Goal: Task Accomplishment & Management: Use online tool/utility

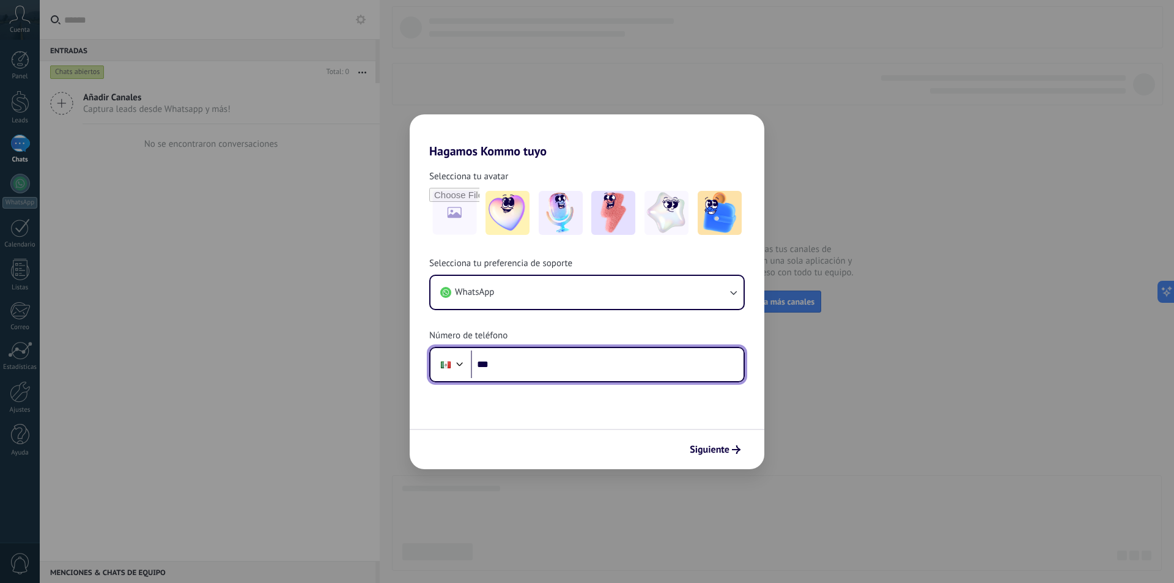
click at [591, 369] on input "***" at bounding box center [607, 364] width 273 height 28
paste input "**********"
click at [517, 363] on input "**********" at bounding box center [607, 364] width 273 height 28
click at [576, 386] on form "**********" at bounding box center [587, 313] width 355 height 311
drag, startPoint x: 552, startPoint y: 361, endPoint x: 376, endPoint y: 366, distance: 175.6
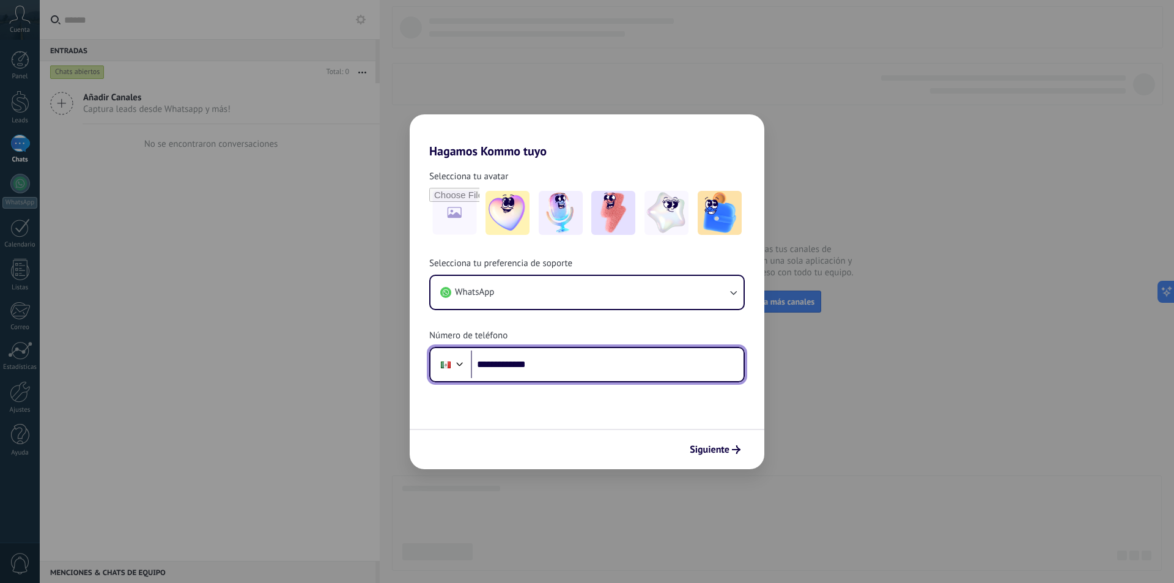
click at [376, 366] on div "**********" at bounding box center [587, 291] width 1174 height 583
paste input "***"
drag, startPoint x: 567, startPoint y: 361, endPoint x: 508, endPoint y: 372, distance: 59.6
click at [508, 372] on input "**********" at bounding box center [607, 364] width 273 height 28
type input "**"
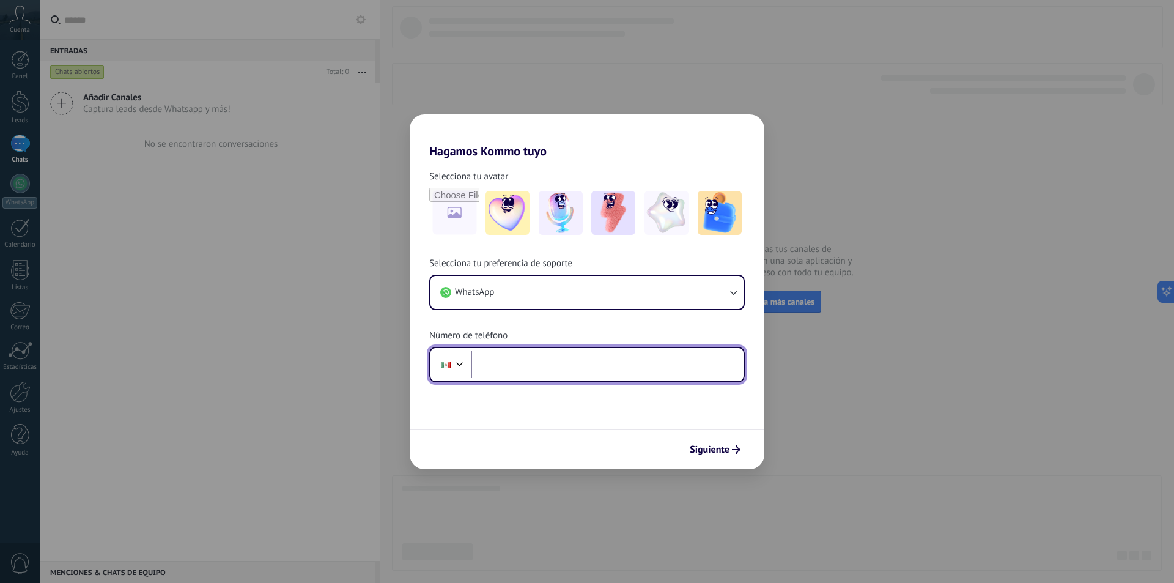
paste input "**********"
drag, startPoint x: 563, startPoint y: 354, endPoint x: 421, endPoint y: 365, distance: 142.3
click at [421, 365] on div "**********" at bounding box center [587, 319] width 355 height 125
type input "**"
type input "**********"
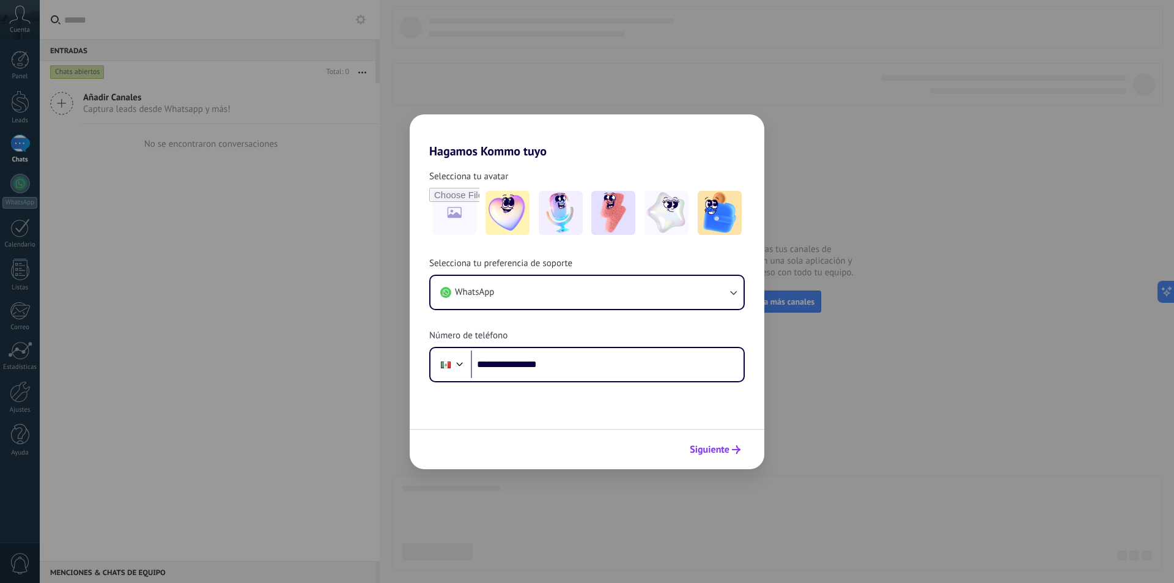
click at [729, 452] on span "Siguiente" at bounding box center [710, 449] width 40 height 9
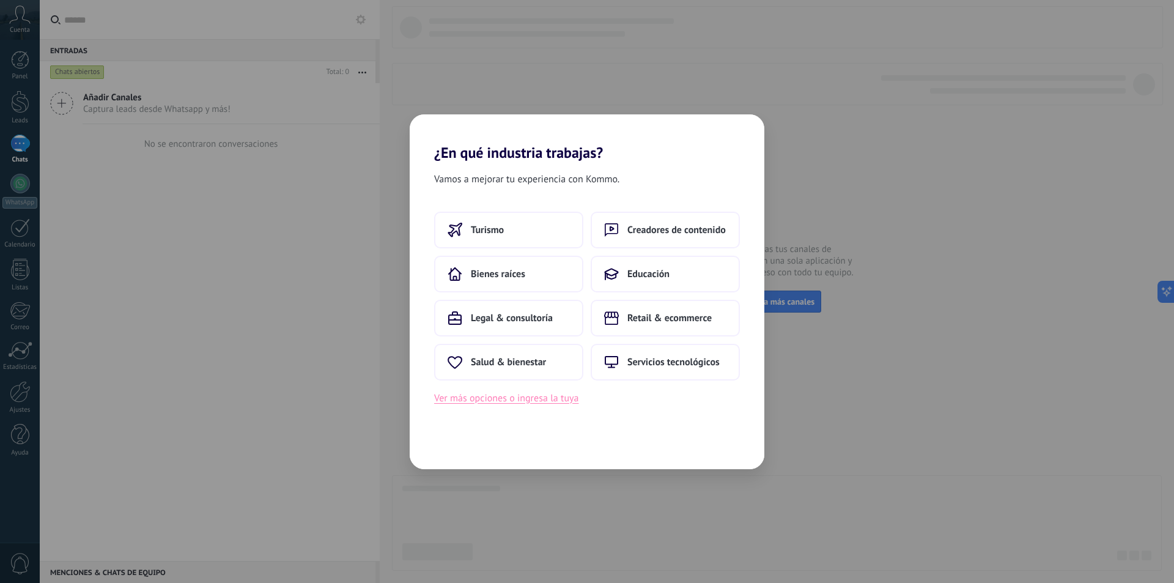
click at [563, 402] on button "Ver más opciones o ingresa la tuya" at bounding box center [506, 398] width 144 height 16
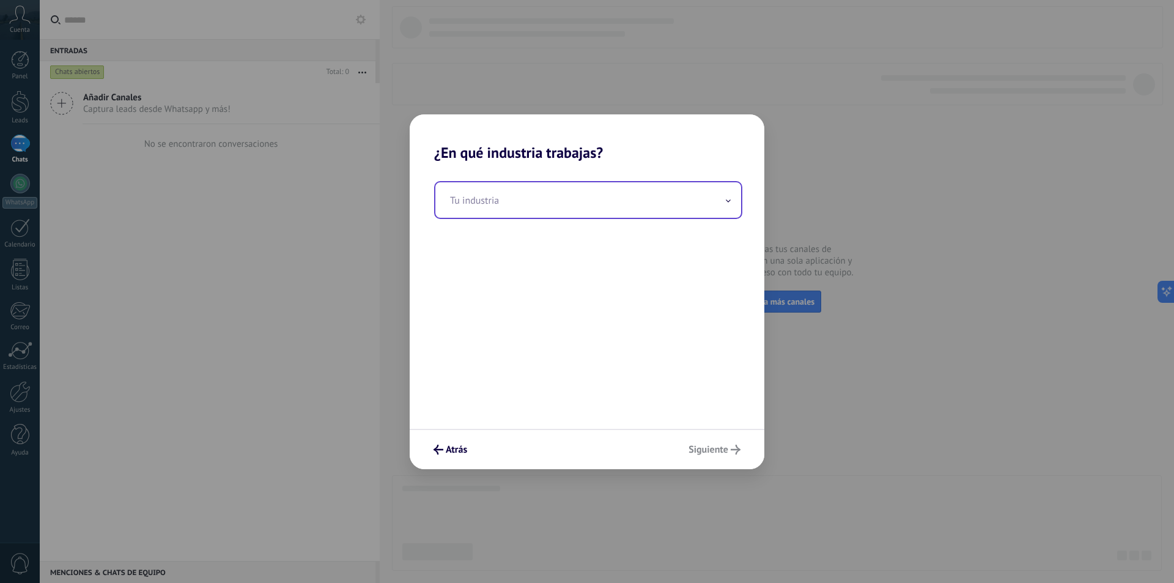
click at [530, 209] on input "text" at bounding box center [588, 199] width 306 height 35
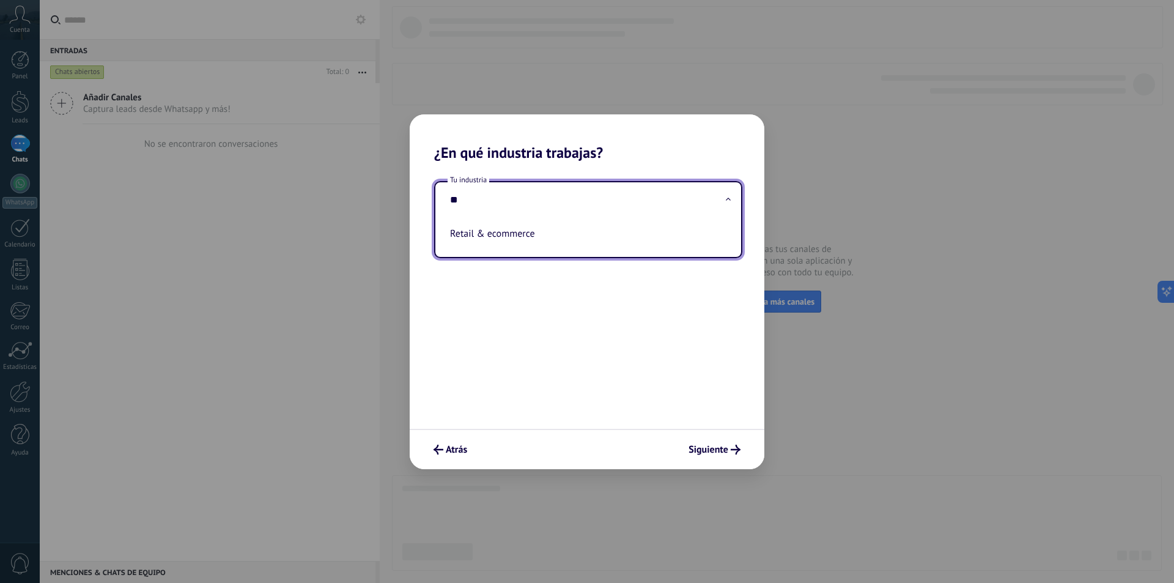
type input "*"
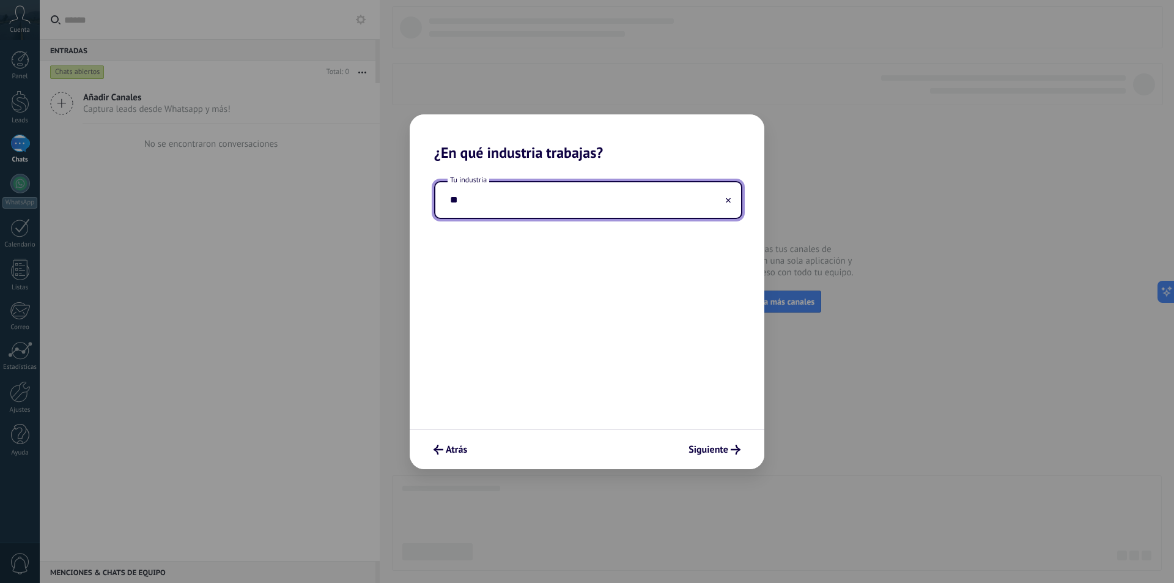
type input "*"
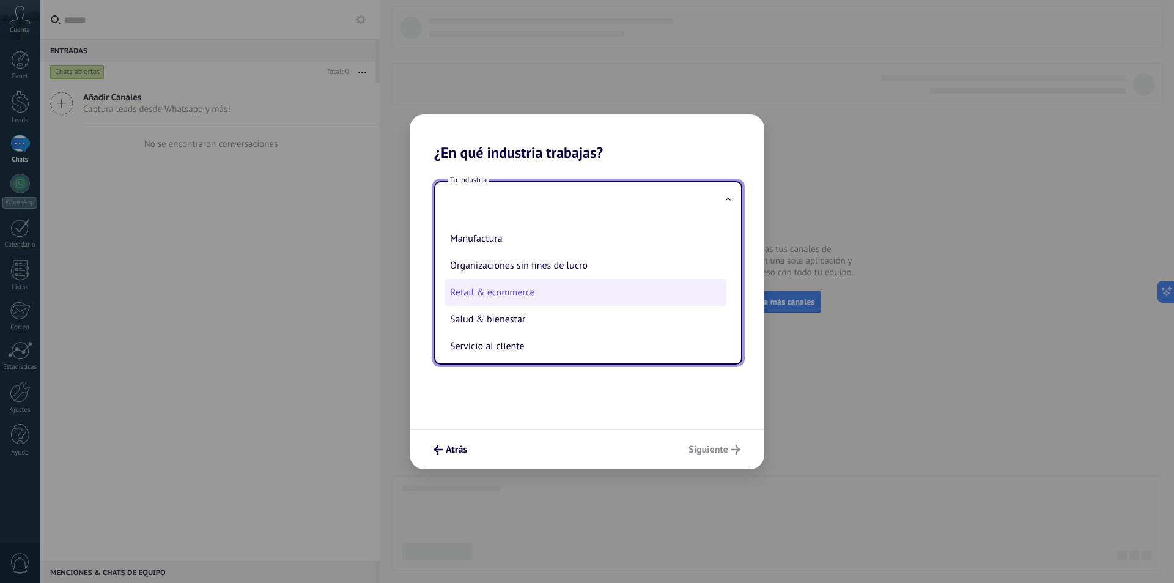
scroll to position [245, 0]
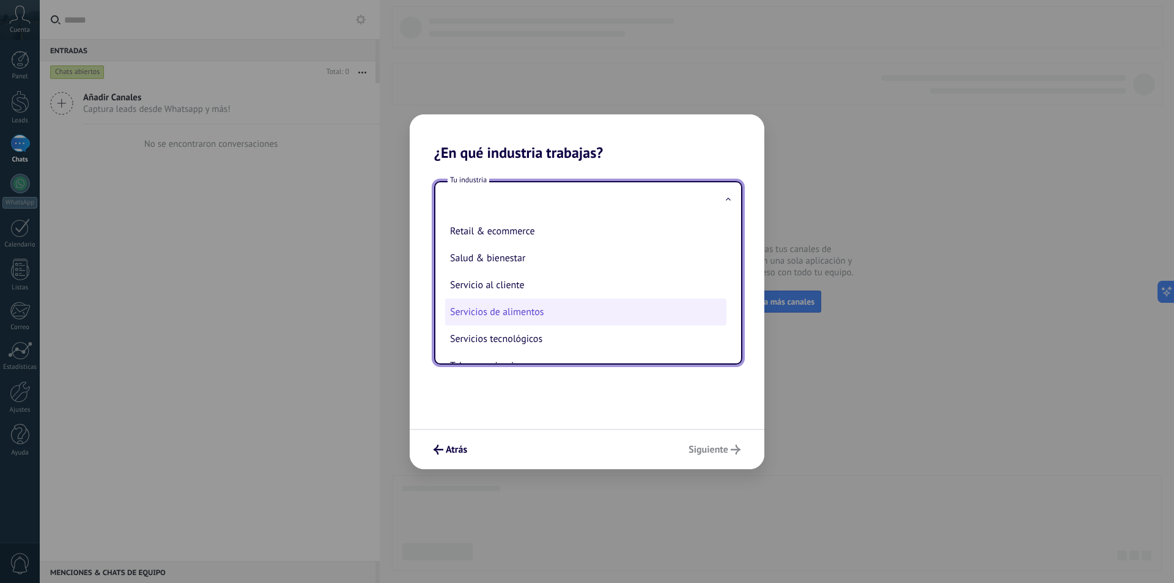
click at [538, 317] on li "Servicios de alimentos" at bounding box center [585, 311] width 281 height 27
type input "**********"
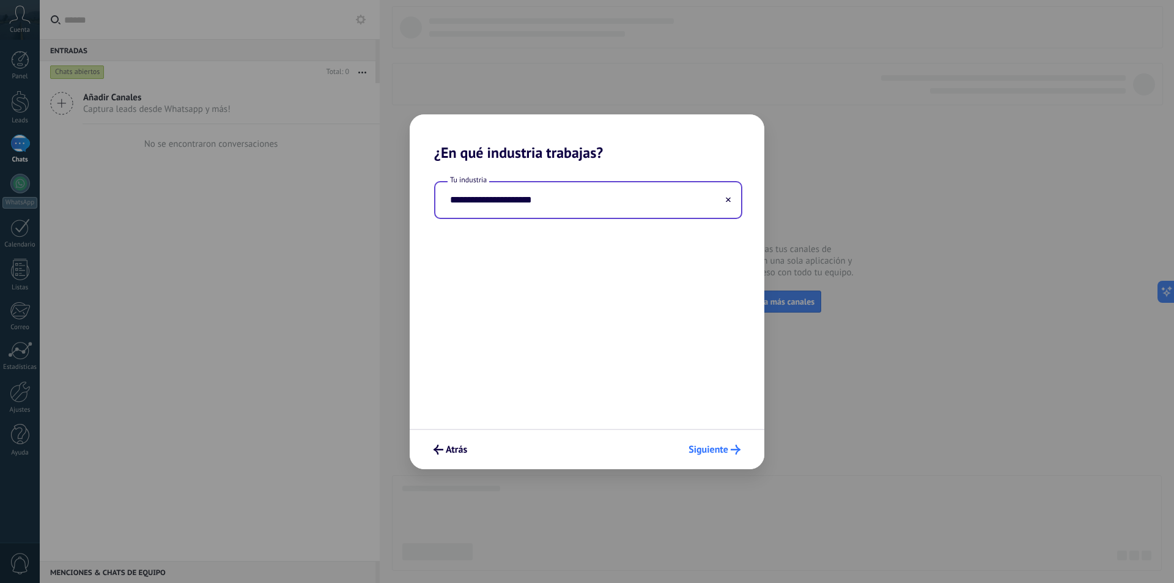
click at [724, 443] on button "Siguiente" at bounding box center [714, 449] width 63 height 21
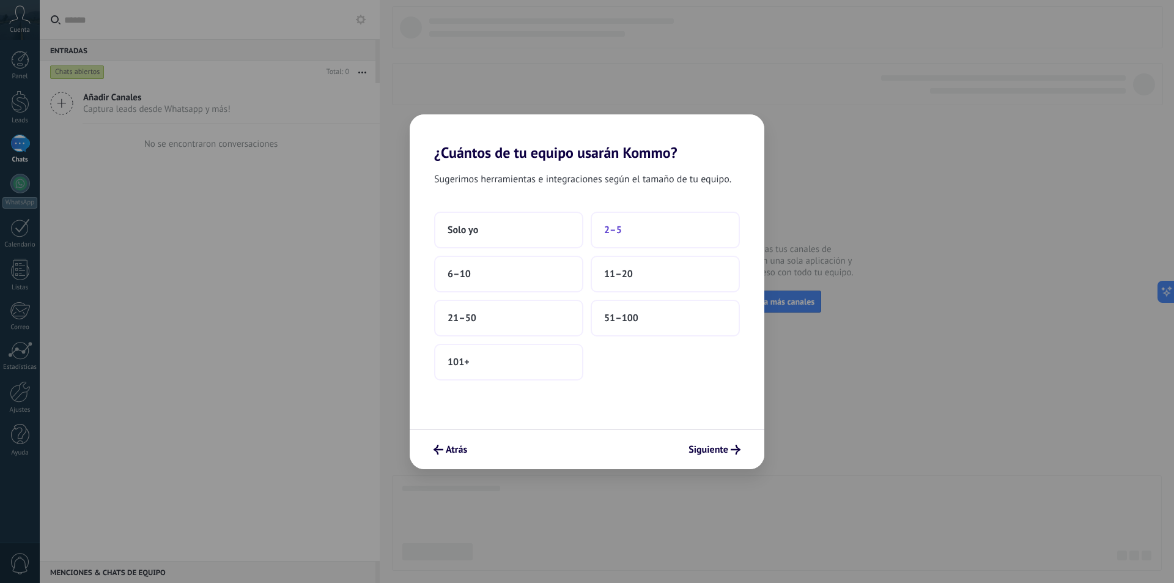
click at [644, 231] on button "2–5" at bounding box center [665, 230] width 149 height 37
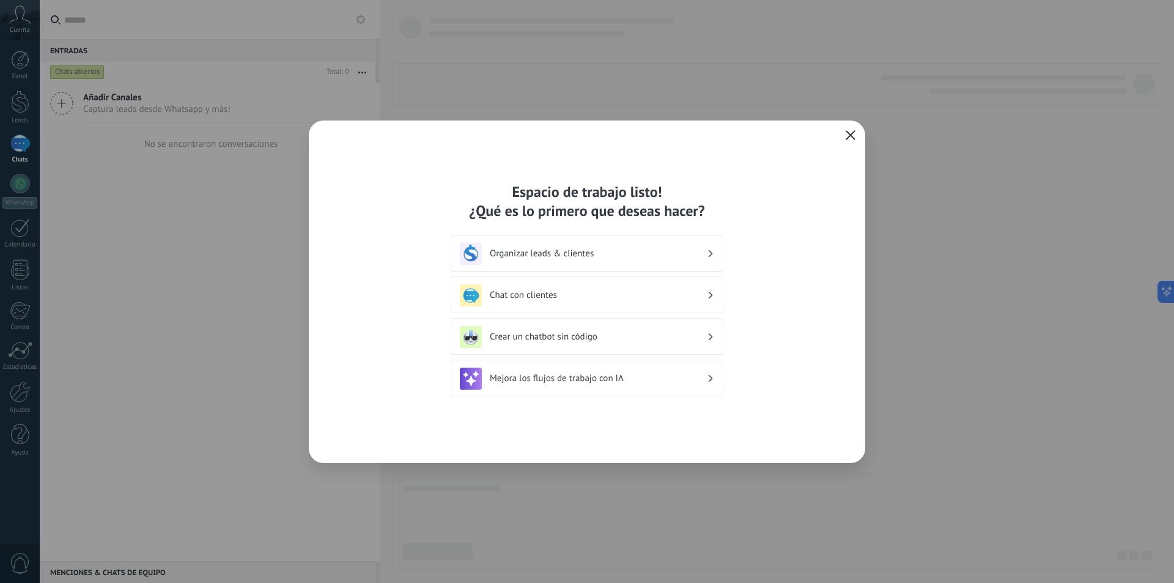
click at [849, 136] on icon "button" at bounding box center [851, 135] width 10 height 10
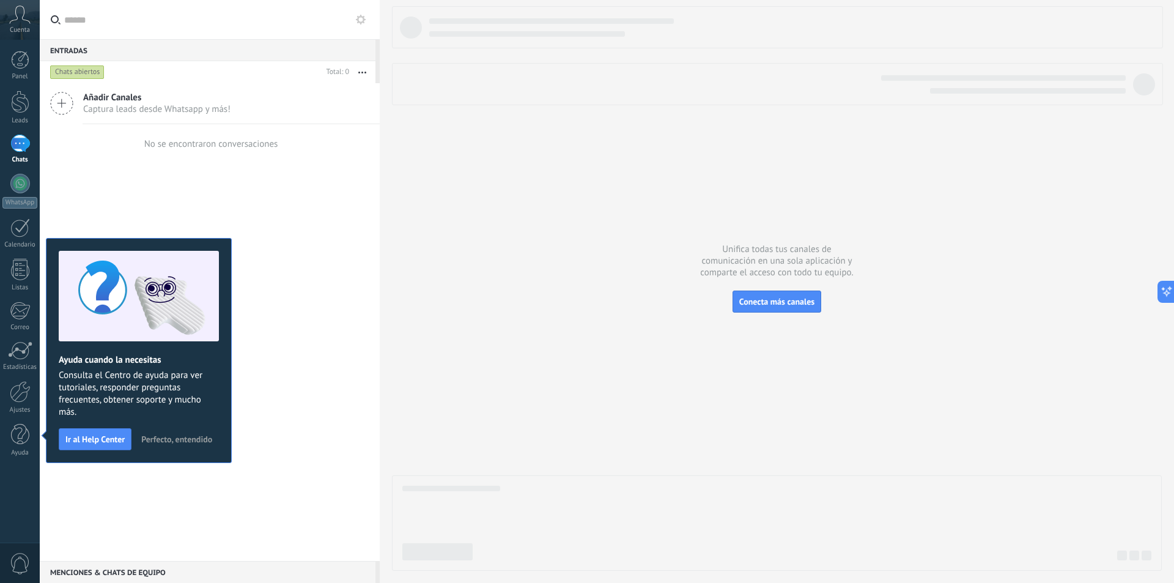
click at [65, 102] on icon at bounding box center [61, 103] width 23 height 23
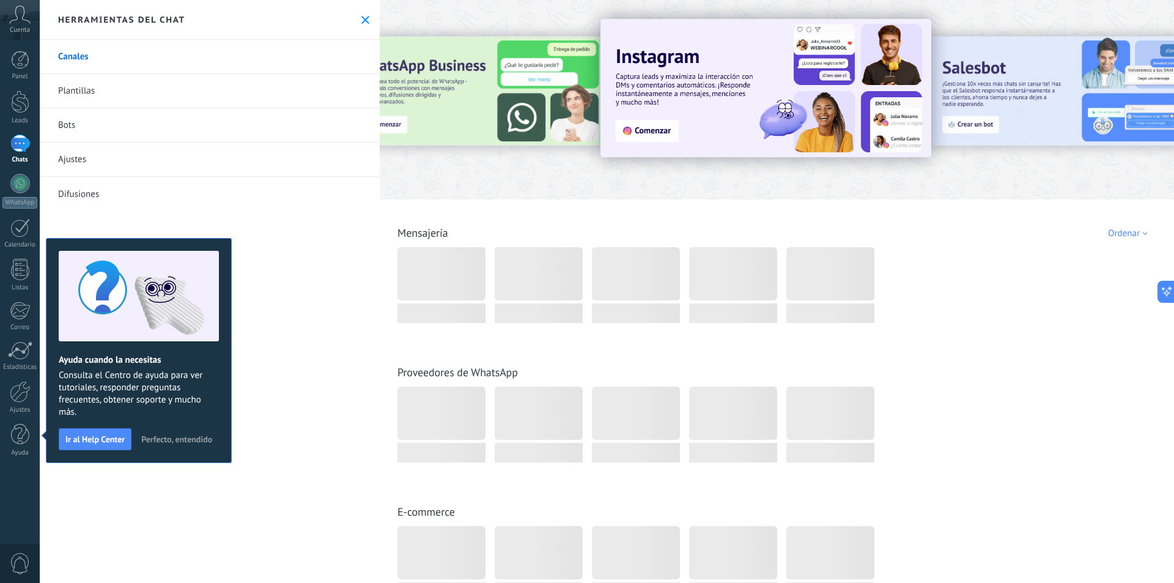
click at [116, 90] on link "Plantillas" at bounding box center [210, 91] width 340 height 34
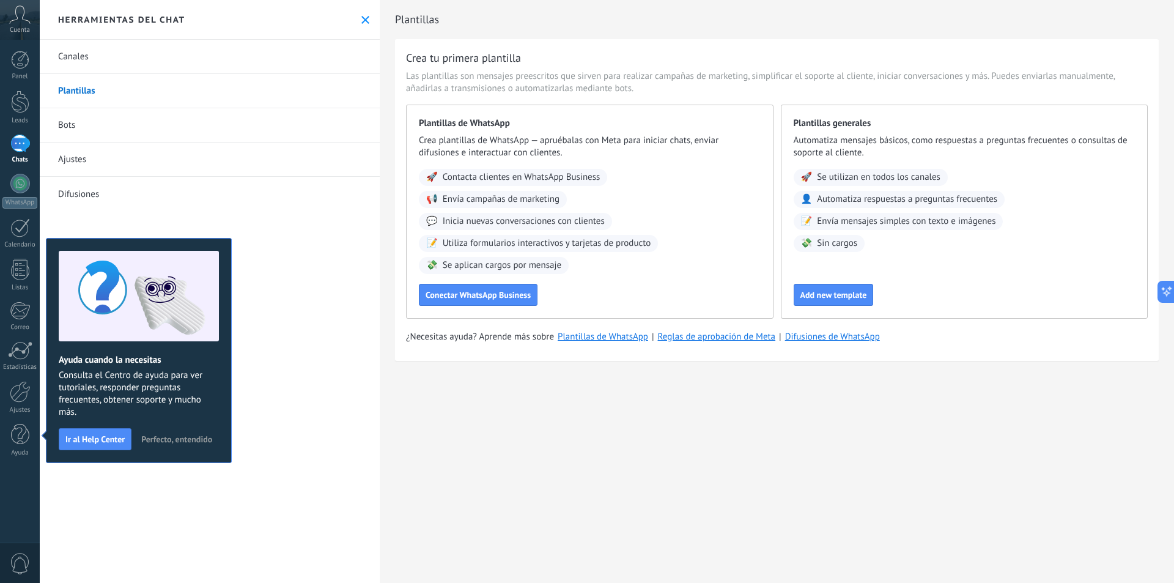
click at [31, 141] on link "Chats" at bounding box center [20, 149] width 40 height 29
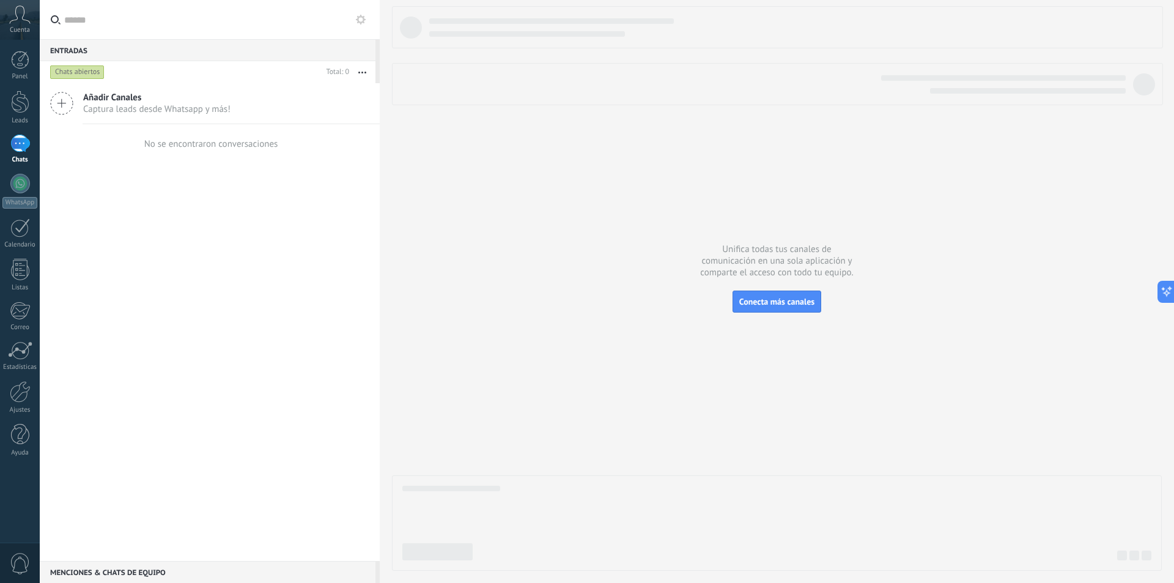
click at [106, 103] on span "Añadir Canales" at bounding box center [156, 98] width 147 height 12
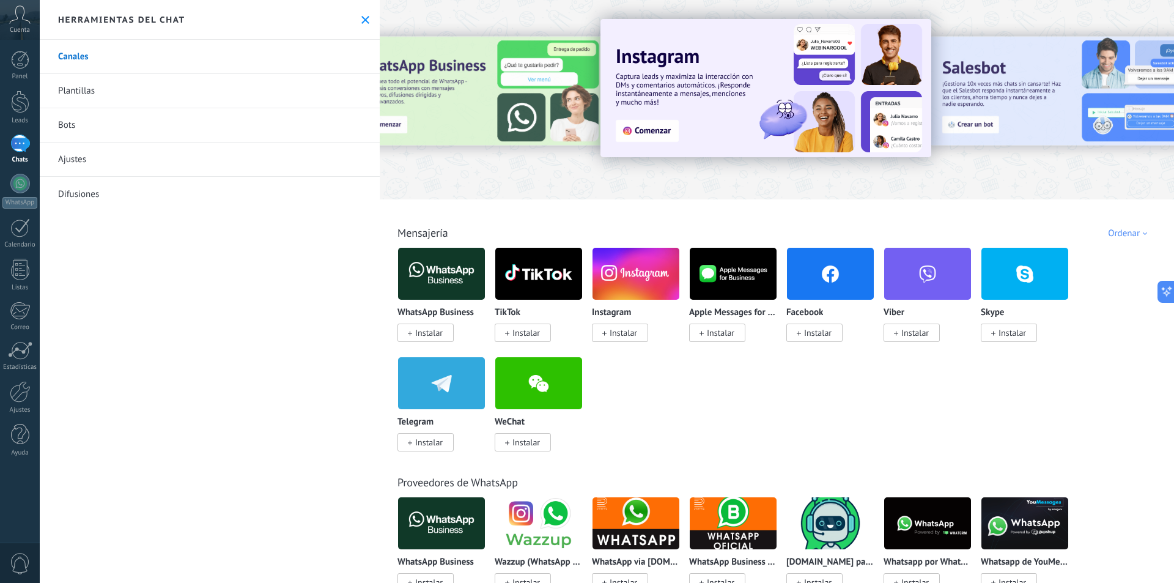
click at [427, 335] on span "Instalar" at bounding box center [429, 332] width 28 height 11
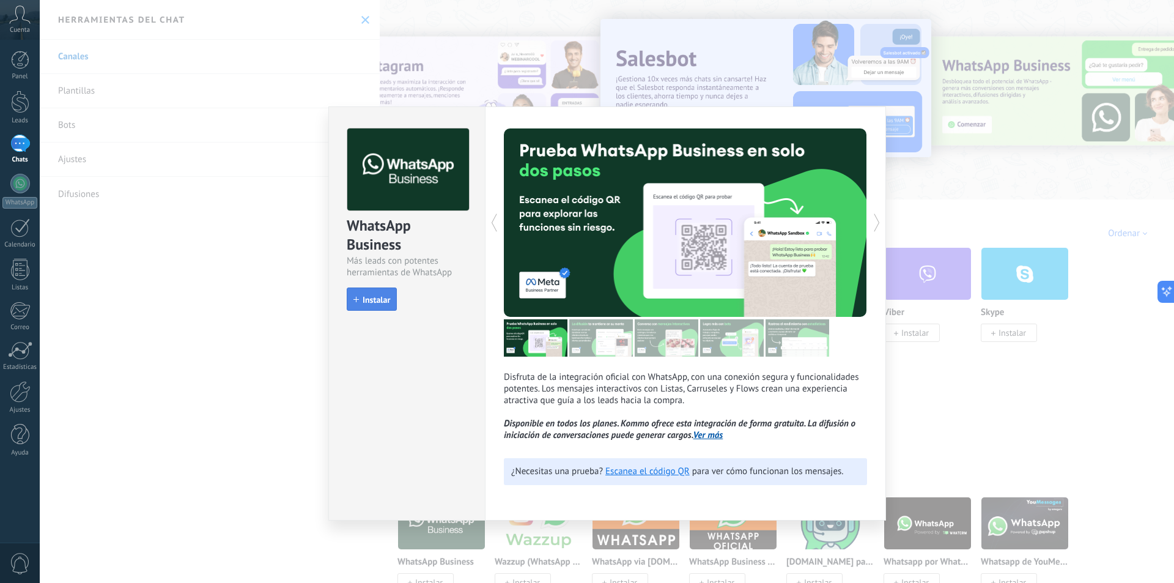
click at [386, 298] on span "Instalar" at bounding box center [377, 299] width 28 height 9
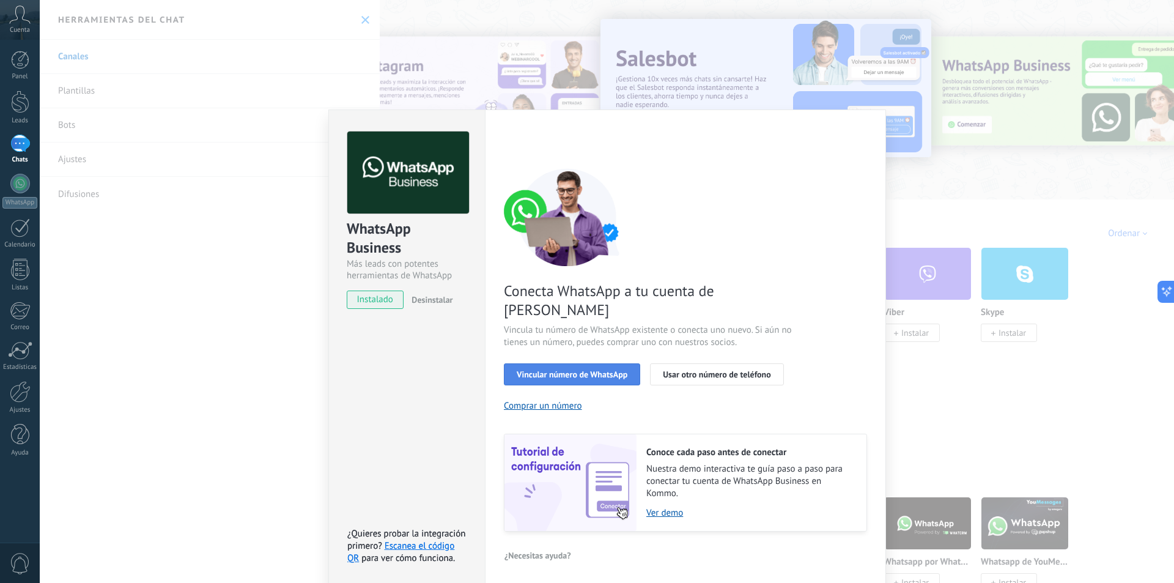
click at [564, 363] on button "Vincular número de WhatsApp" at bounding box center [572, 374] width 136 height 22
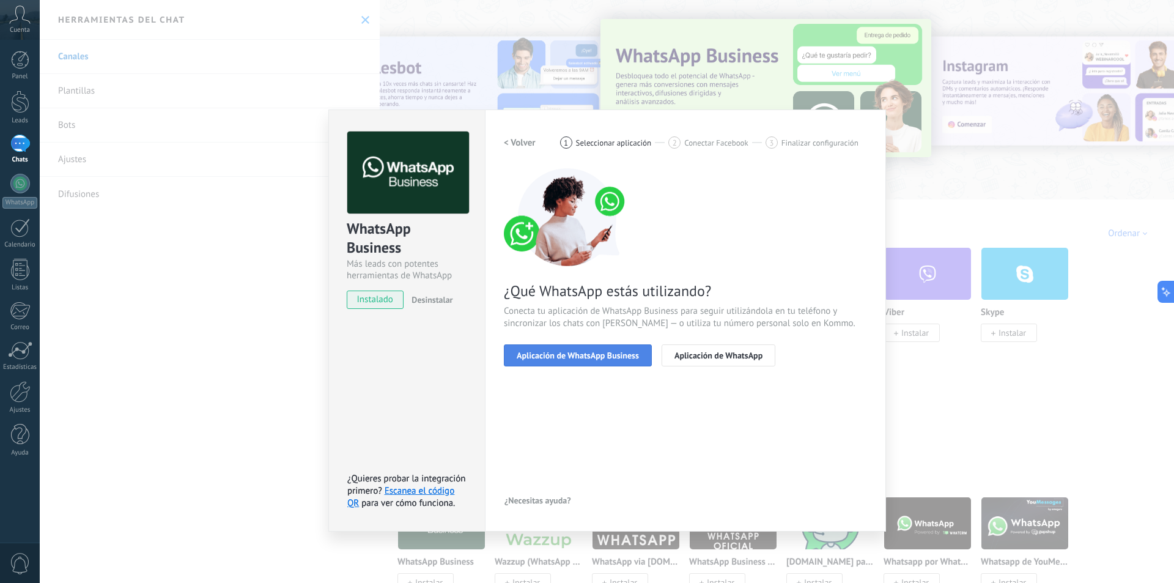
click at [607, 358] on span "Aplicación de WhatsApp Business" at bounding box center [578, 355] width 122 height 9
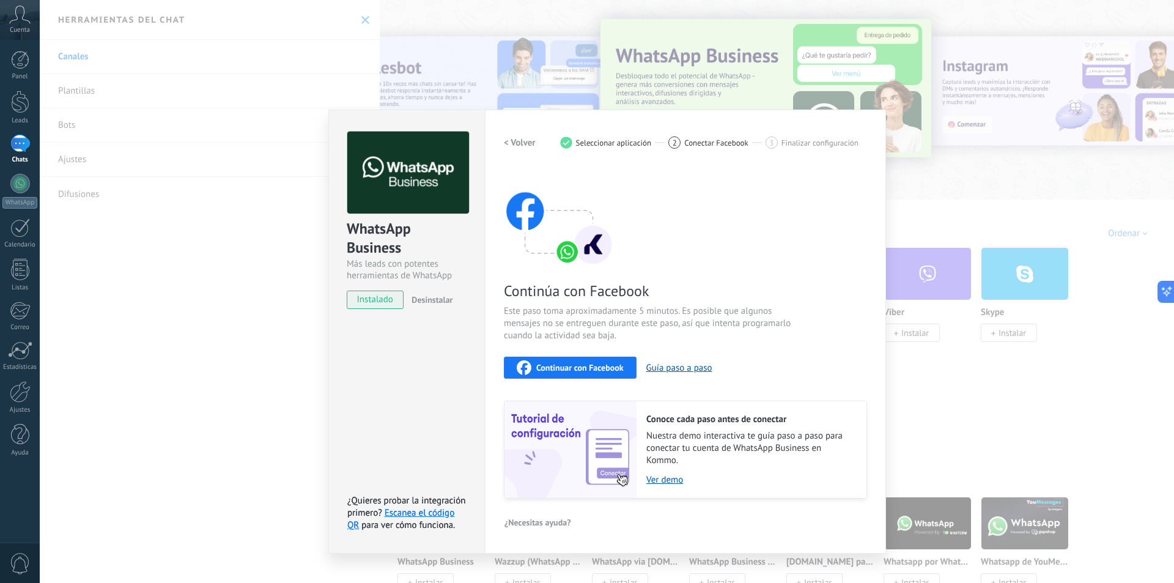
click at [606, 363] on span "Continuar con Facebook" at bounding box center [579, 367] width 87 height 9
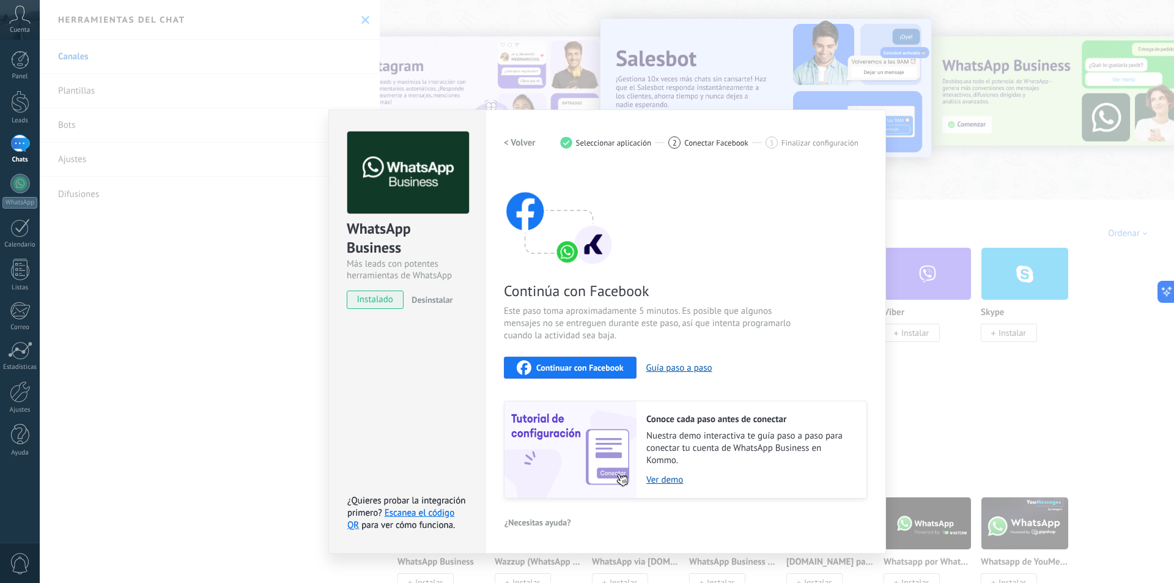
click at [263, 201] on div "WhatsApp Business Más leads con potentes herramientas de WhatsApp instalado Des…" at bounding box center [607, 291] width 1134 height 583
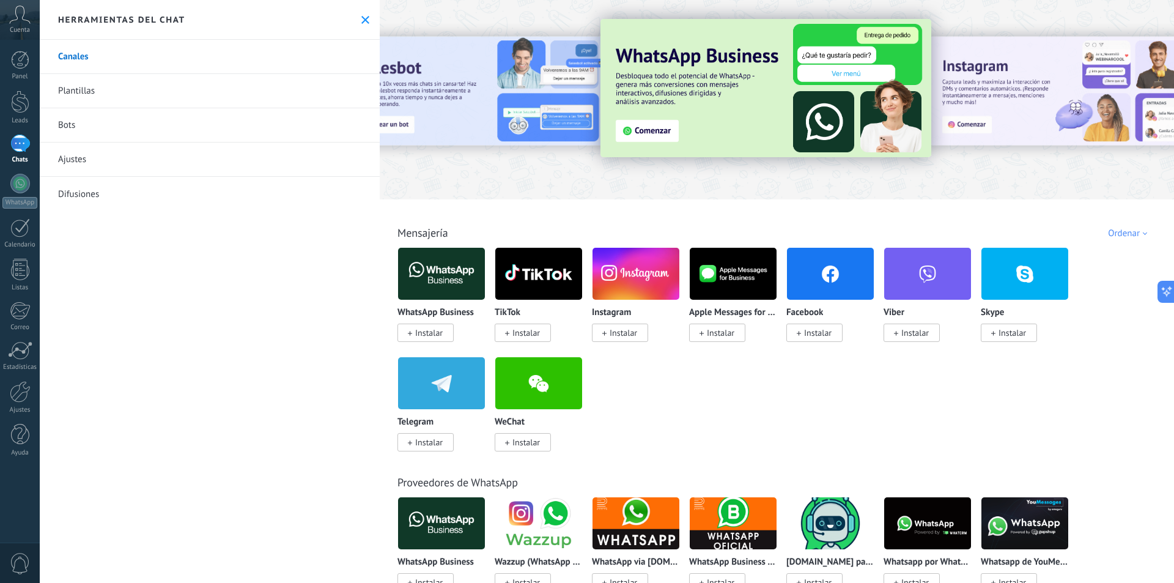
click at [732, 333] on span "Instalar" at bounding box center [721, 332] width 28 height 11
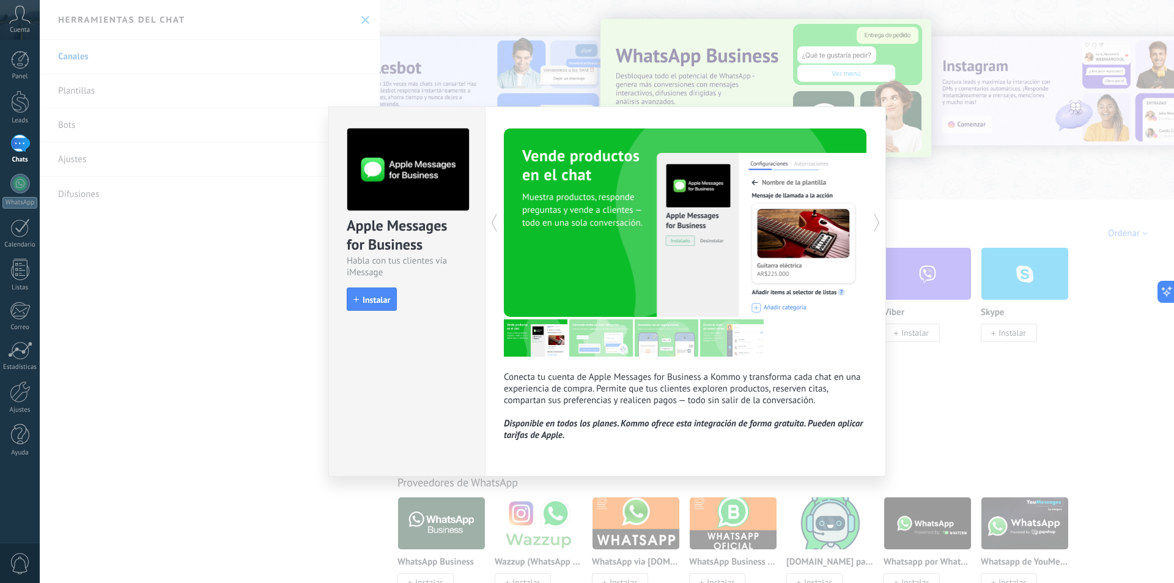
drag, startPoint x: 376, startPoint y: 300, endPoint x: 377, endPoint y: 311, distance: 11.0
click at [377, 311] on div "Apple Messages for Business Habla con tus clientes vía iMessage install Instalar" at bounding box center [407, 213] width 156 height 213
click at [378, 293] on button "Instalar" at bounding box center [372, 298] width 50 height 23
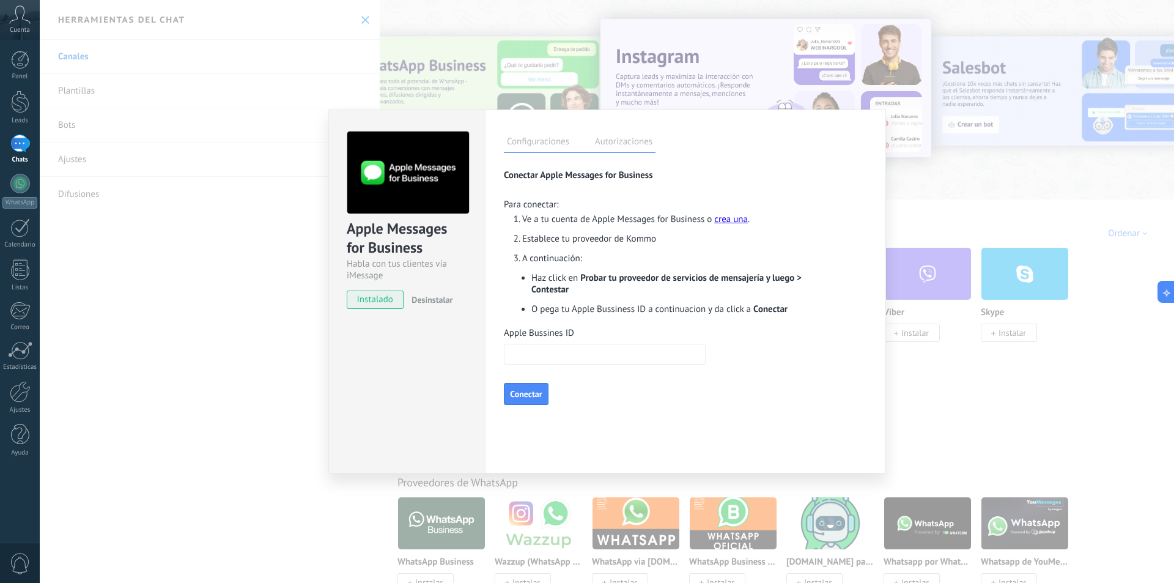
click at [559, 355] on input "Apple Bussines ID" at bounding box center [605, 354] width 202 height 21
type input "**********"
click at [535, 397] on button "Conectar" at bounding box center [526, 394] width 45 height 22
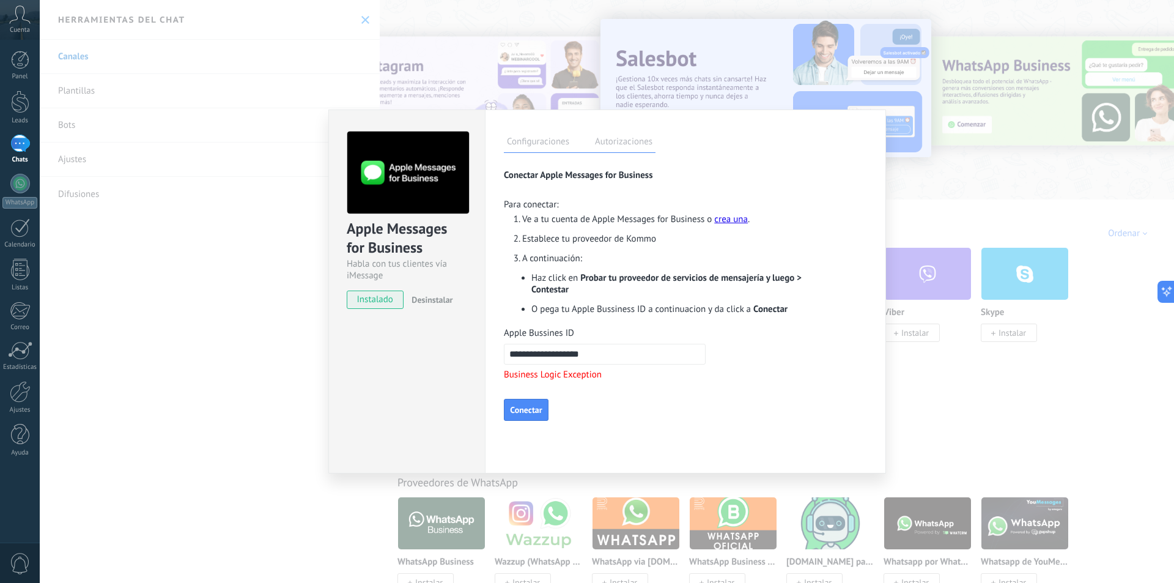
click at [292, 275] on div "Apple Messages for Business Habla con tus clientes vía iMessage instalado Desin…" at bounding box center [607, 291] width 1134 height 583
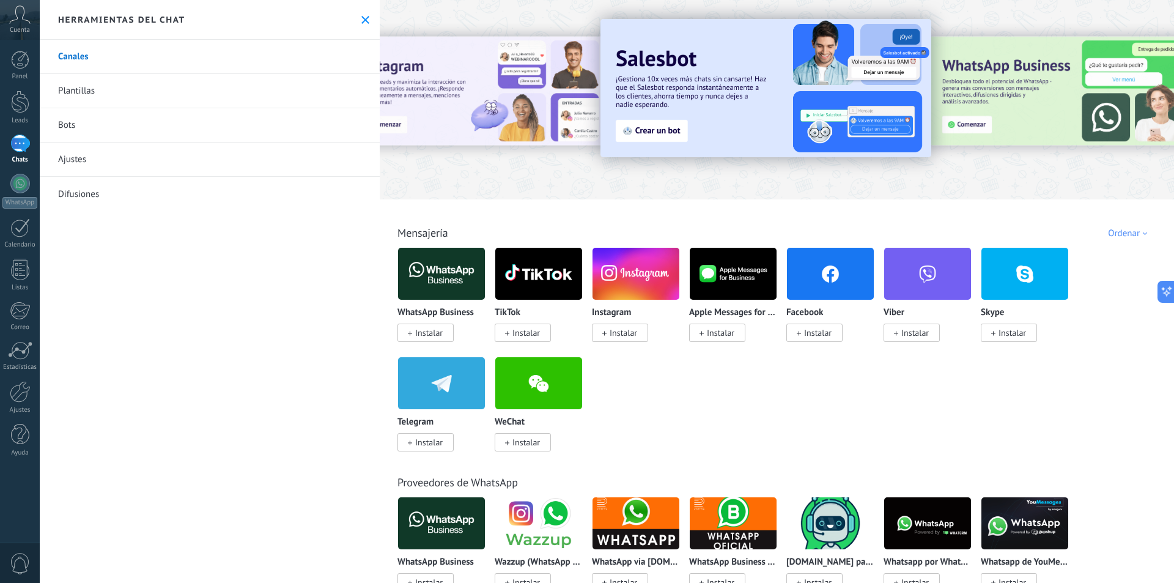
click at [464, 276] on img at bounding box center [441, 273] width 87 height 59
click at [432, 327] on span "Instalar" at bounding box center [426, 333] width 56 height 18
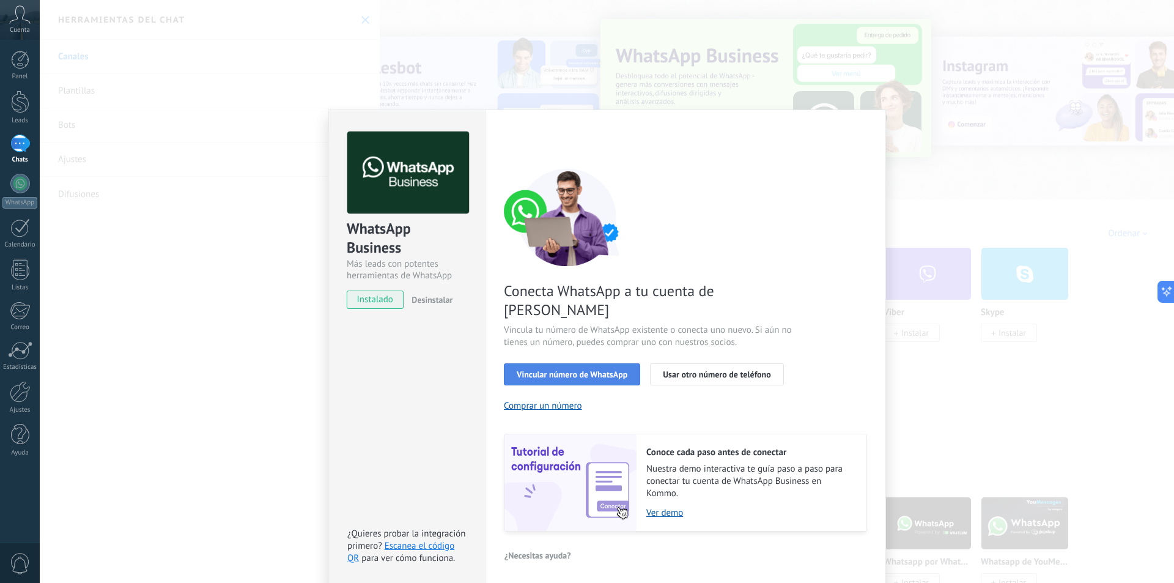
click at [560, 370] on span "Vincular número de WhatsApp" at bounding box center [572, 374] width 111 height 9
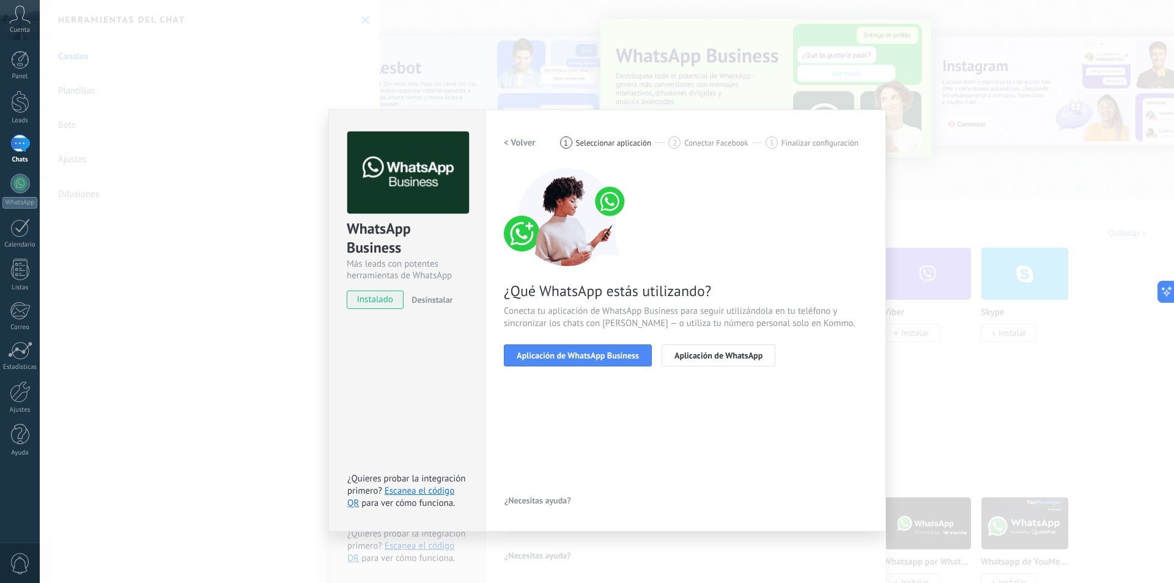
click at [560, 355] on span "Aplicación de WhatsApp Business" at bounding box center [578, 355] width 122 height 9
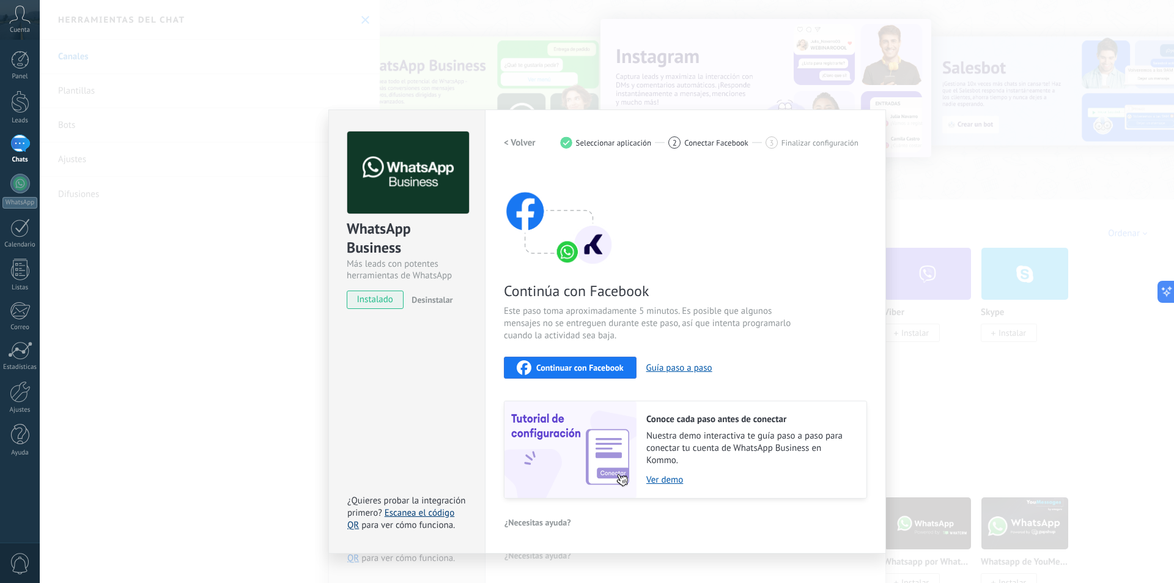
click at [417, 514] on link "Escanea el código QR" at bounding box center [400, 519] width 107 height 24
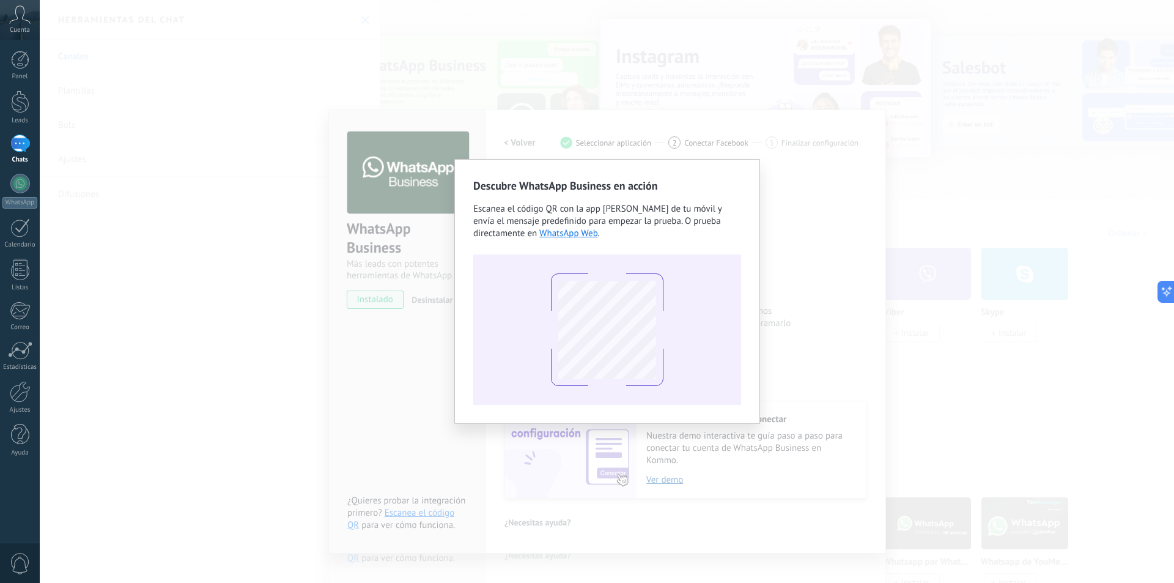
click at [427, 339] on div "Descubre WhatsApp Business en acción Escanea el código QR con la app [PERSON_NA…" at bounding box center [607, 291] width 1134 height 583
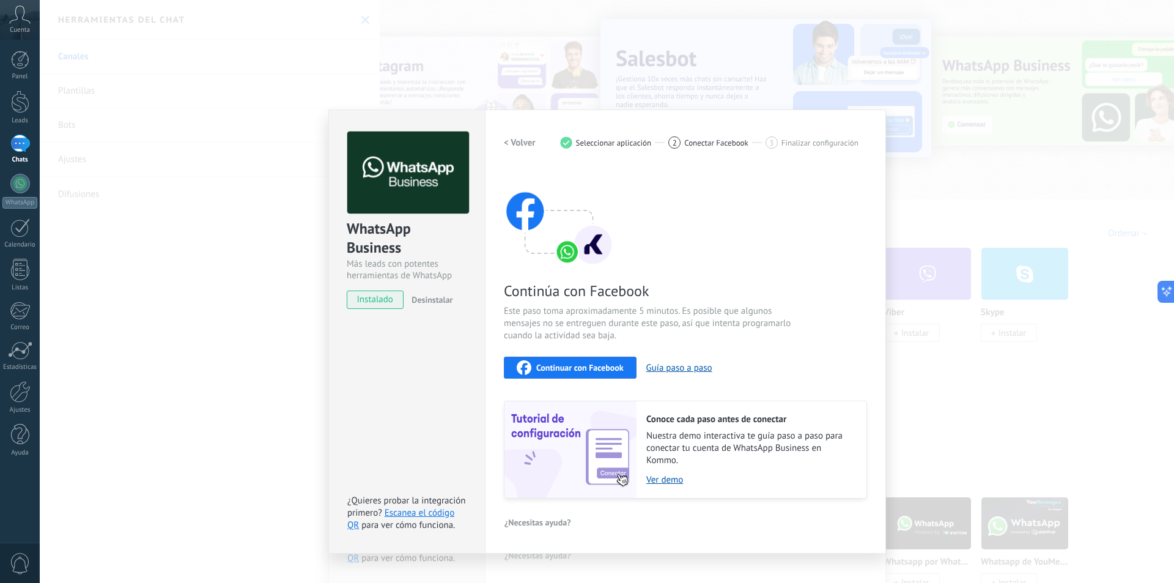
click at [549, 358] on button "Continuar con Facebook" at bounding box center [570, 368] width 133 height 22
click at [264, 171] on div "WhatsApp Business Más leads con potentes herramientas de WhatsApp instalado Des…" at bounding box center [607, 291] width 1134 height 583
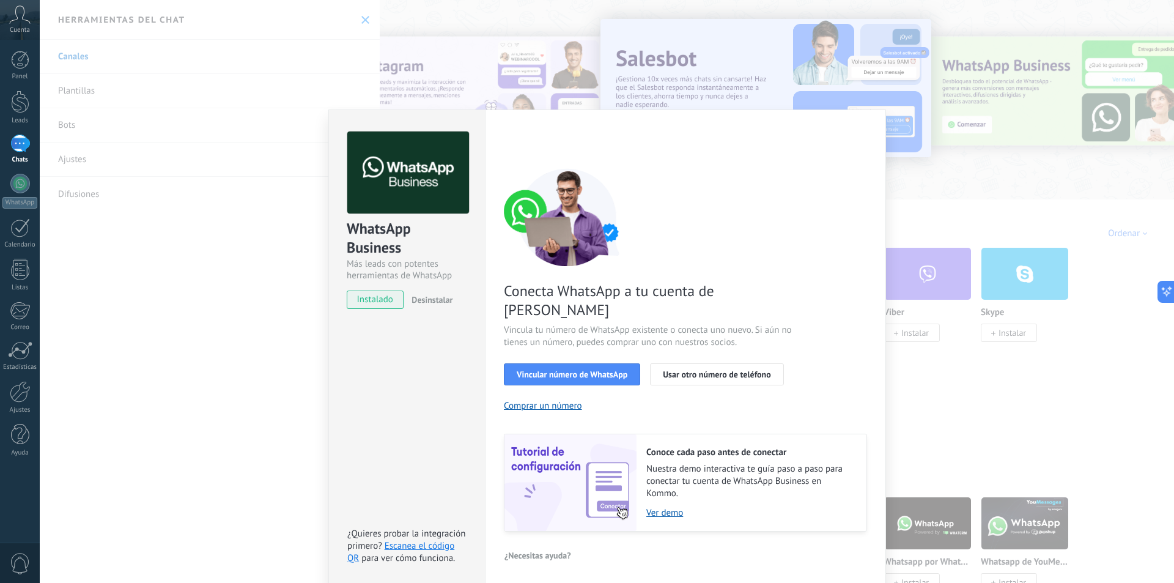
click at [264, 171] on div "WhatsApp Business Más leads con potentes herramientas de WhatsApp instalado Des…" at bounding box center [607, 291] width 1134 height 583
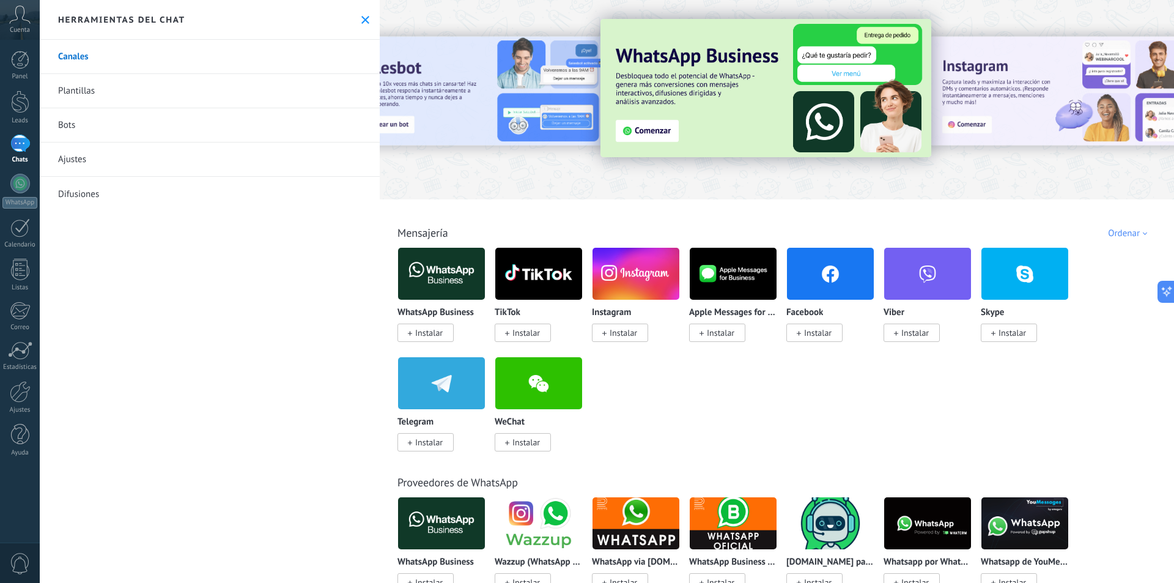
click at [610, 330] on span "Instalar" at bounding box center [624, 332] width 28 height 11
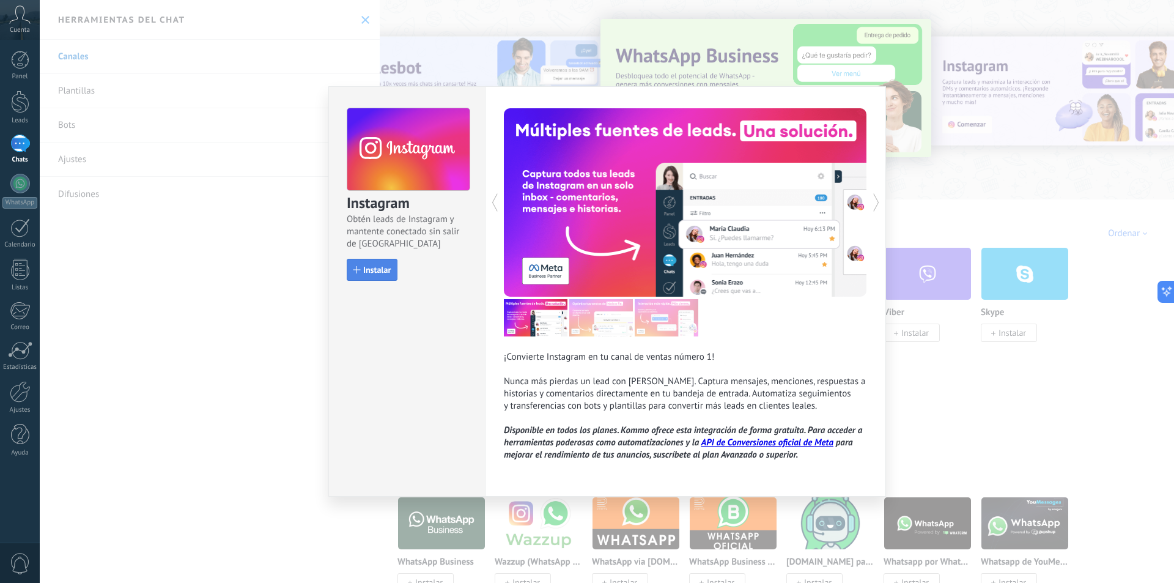
click at [367, 269] on span "Instalar" at bounding box center [377, 269] width 28 height 9
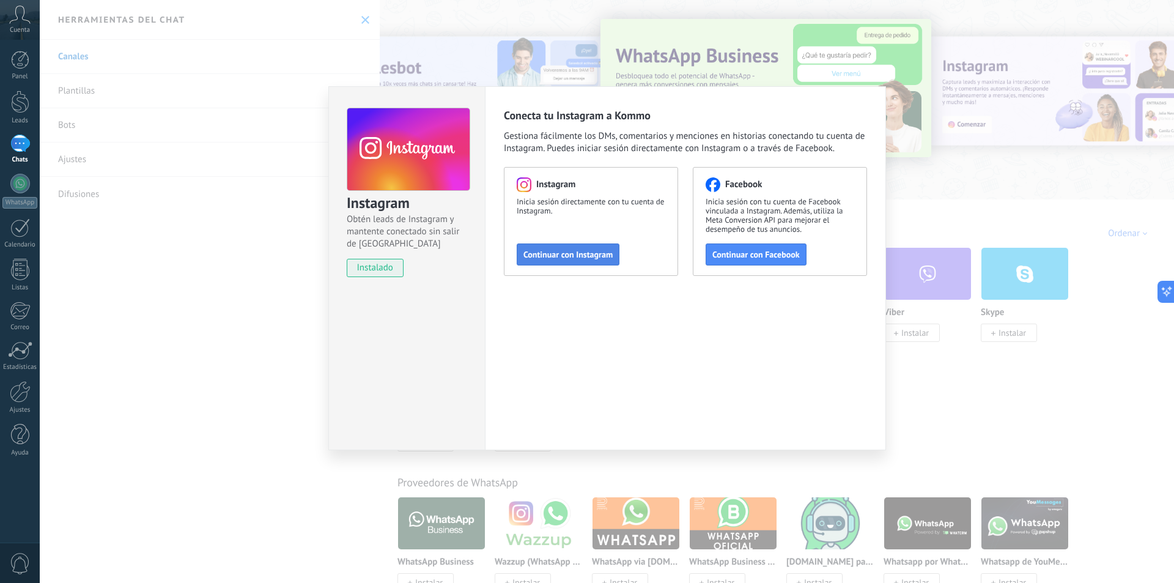
click at [563, 252] on span "Continuar con Instagram" at bounding box center [568, 254] width 89 height 9
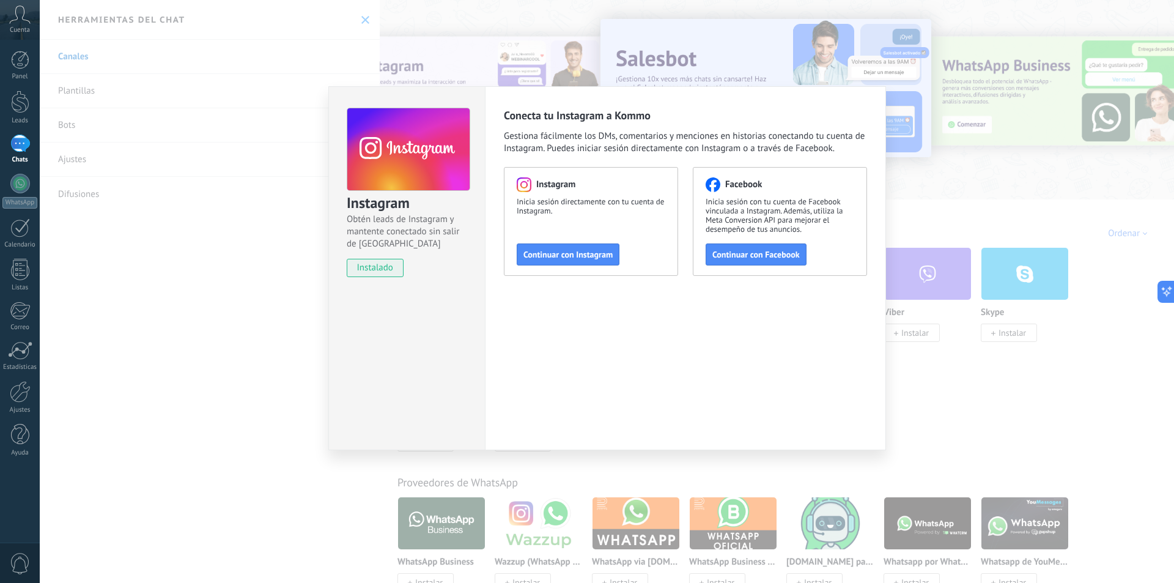
click at [209, 166] on div "Instagram Obtén leads de Instagram y mantente conectado sin salir de Kommo inst…" at bounding box center [607, 291] width 1134 height 583
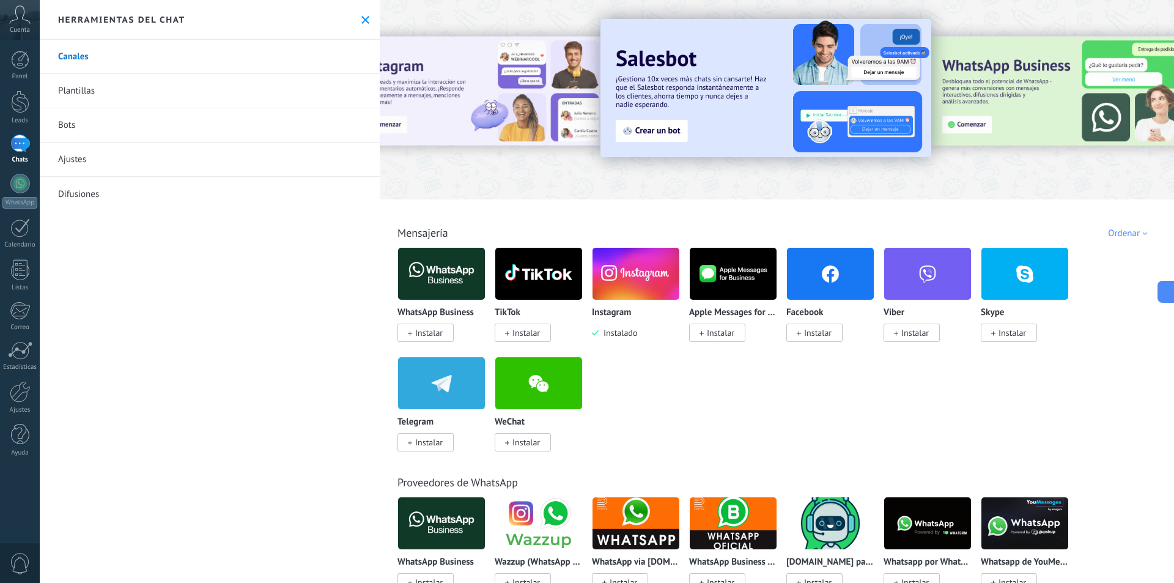
click at [456, 292] on img at bounding box center [441, 273] width 87 height 59
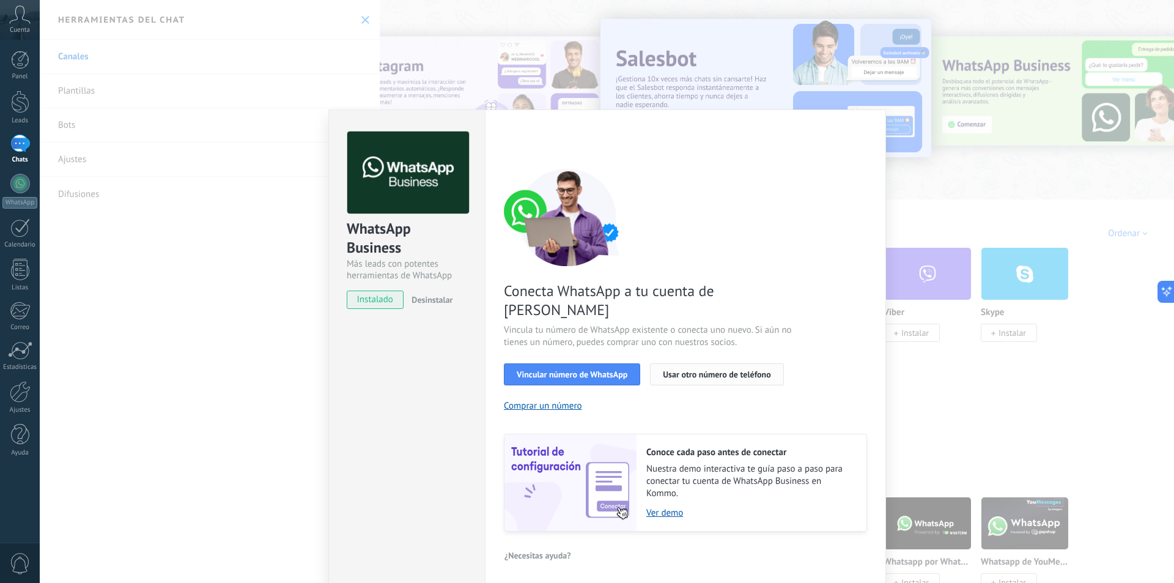
click at [676, 370] on span "Usar otro número de teléfono" at bounding box center [717, 374] width 108 height 9
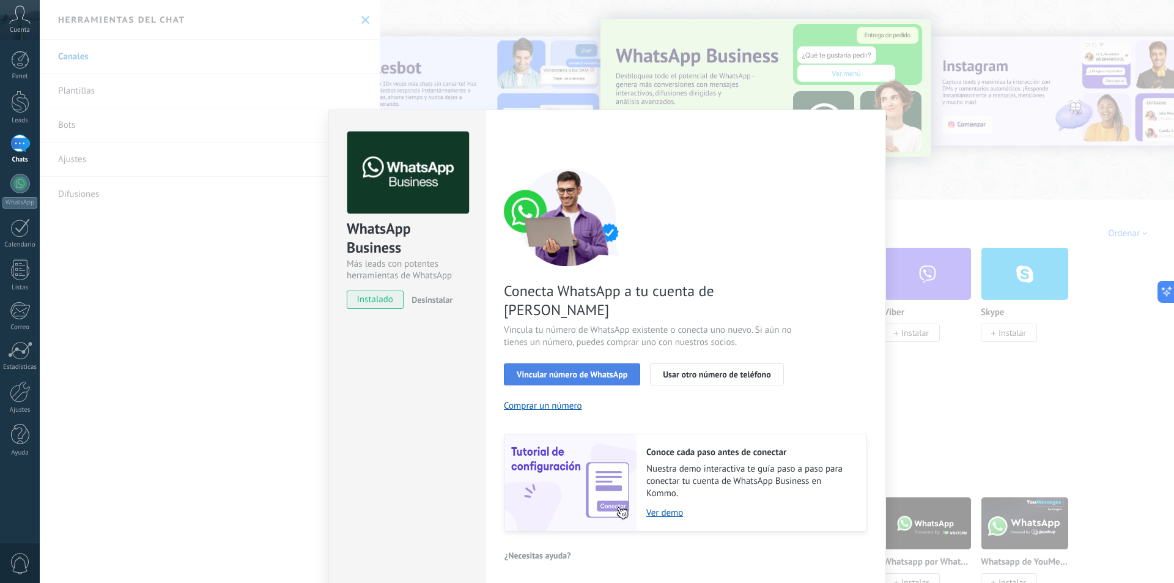
click at [568, 370] on span "Vincular número de WhatsApp" at bounding box center [572, 374] width 111 height 9
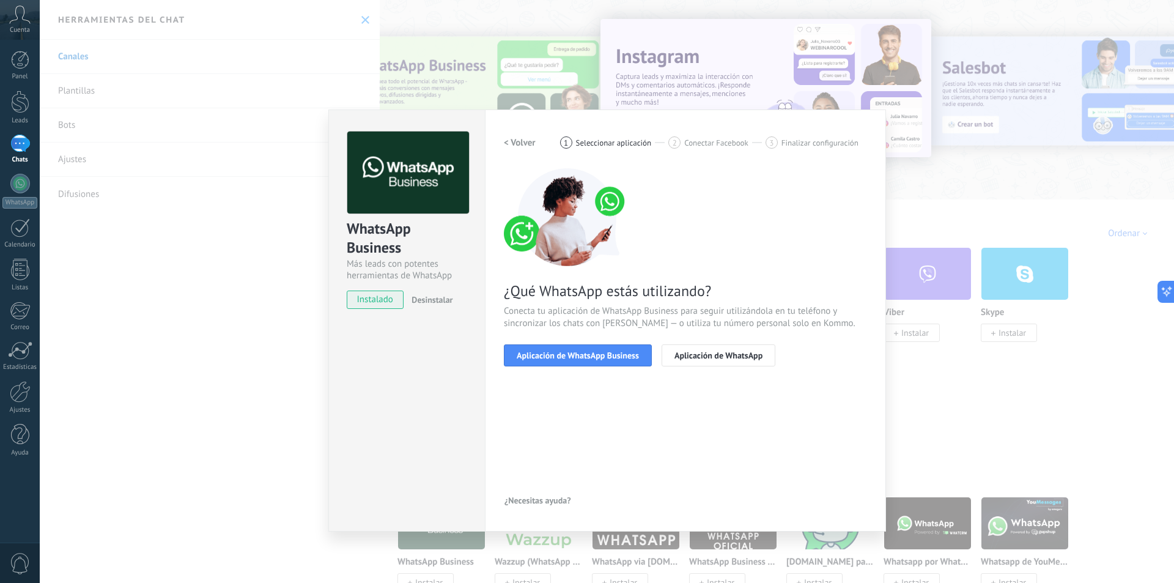
click at [568, 353] on span "Aplicación de WhatsApp Business" at bounding box center [578, 355] width 122 height 9
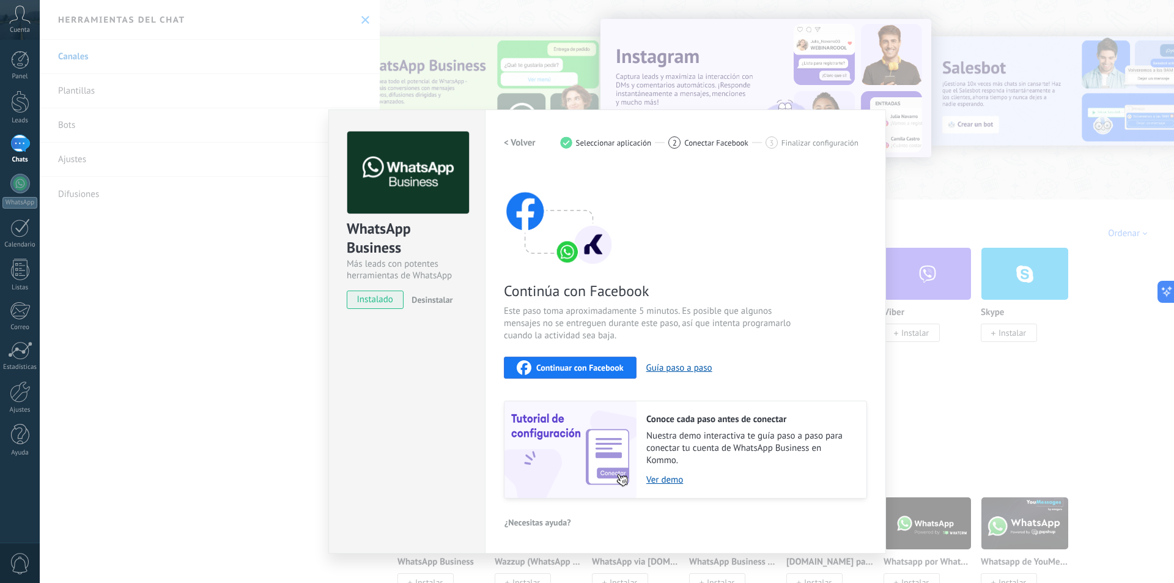
click at [205, 270] on div "WhatsApp Business Más leads con potentes herramientas de WhatsApp instalado Des…" at bounding box center [607, 291] width 1134 height 583
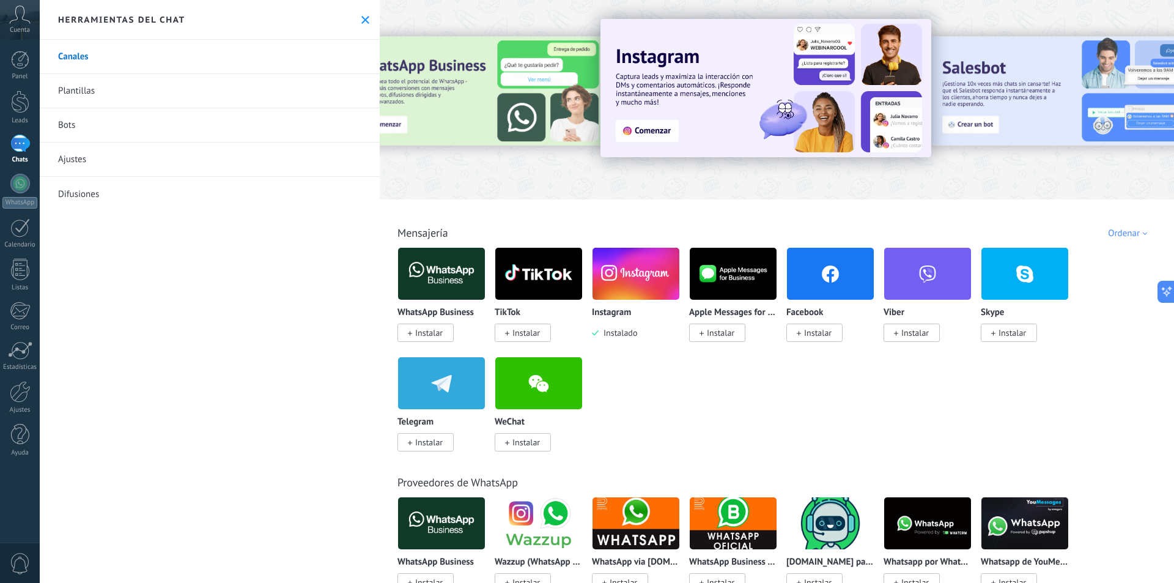
click at [119, 91] on link "Plantillas" at bounding box center [210, 91] width 340 height 34
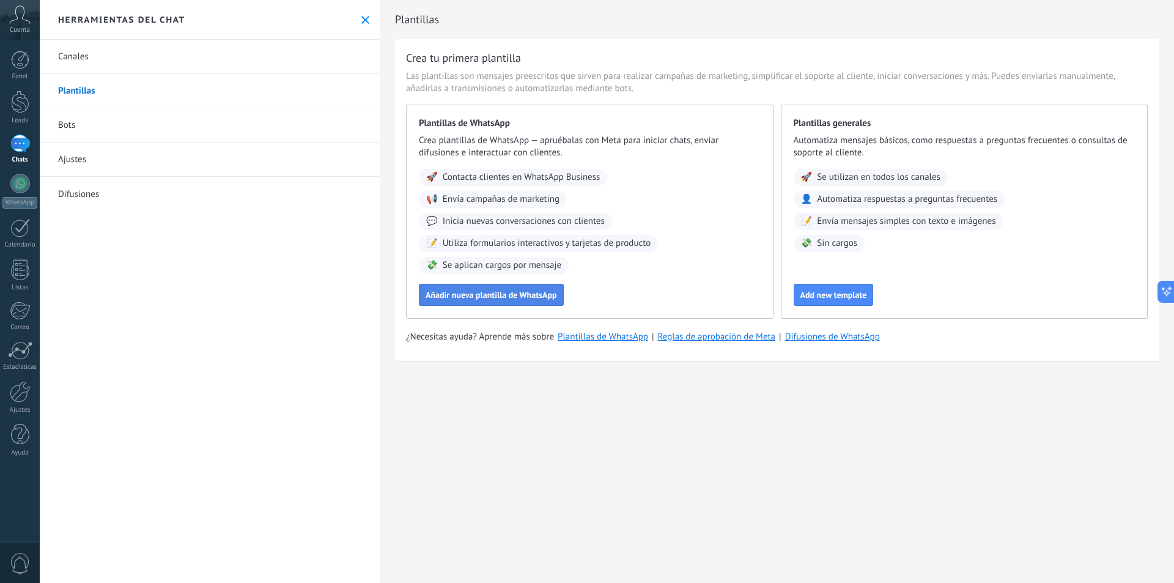
click at [483, 299] on span "Añadir nueva plantilla de WhatsApp" at bounding box center [491, 295] width 131 height 9
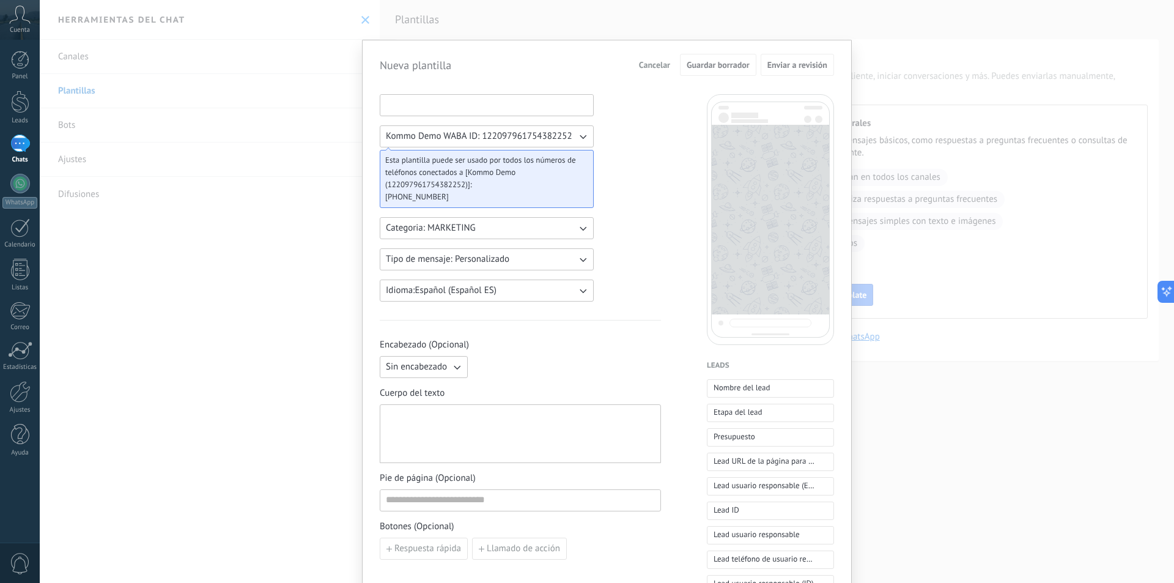
click at [445, 105] on input at bounding box center [486, 105] width 213 height 20
type input "**********"
click at [564, 262] on button "Tipo de mensaje: Personalizado" at bounding box center [487, 259] width 214 height 22
click at [564, 262] on li "Personalizado" at bounding box center [482, 259] width 221 height 21
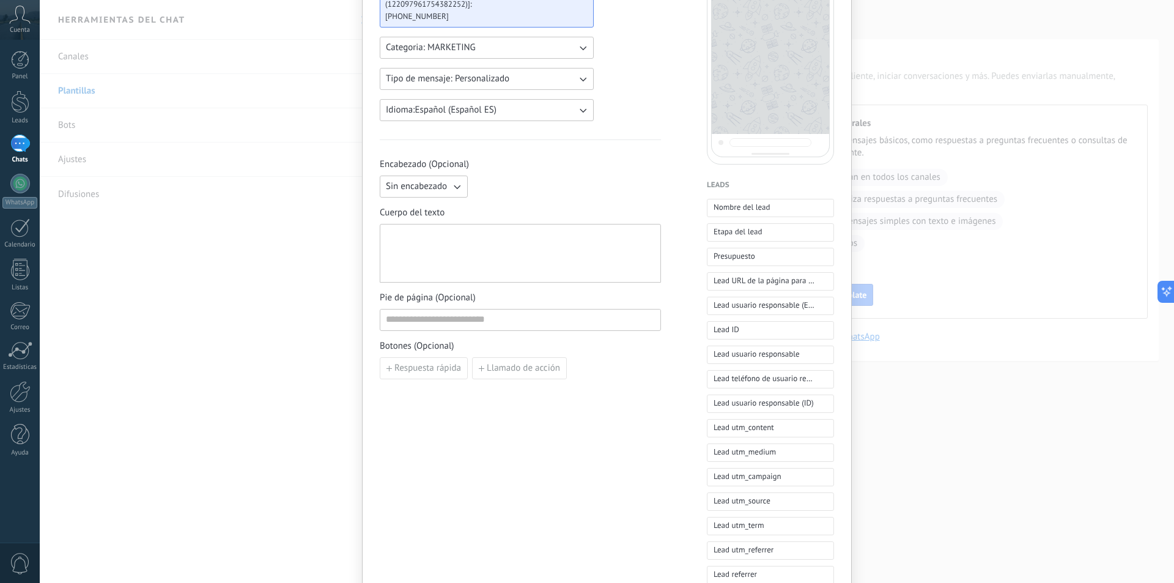
scroll to position [183, 0]
click at [451, 187] on icon "button" at bounding box center [457, 183] width 12 height 12
click at [441, 225] on span "Imagen o archivo" at bounding box center [420, 225] width 68 height 12
click at [513, 183] on label "Imagen o archivo" at bounding box center [532, 183] width 119 height 22
click at [473, 172] on input "Imagen o archivo" at bounding box center [473, 172] width 0 height 0
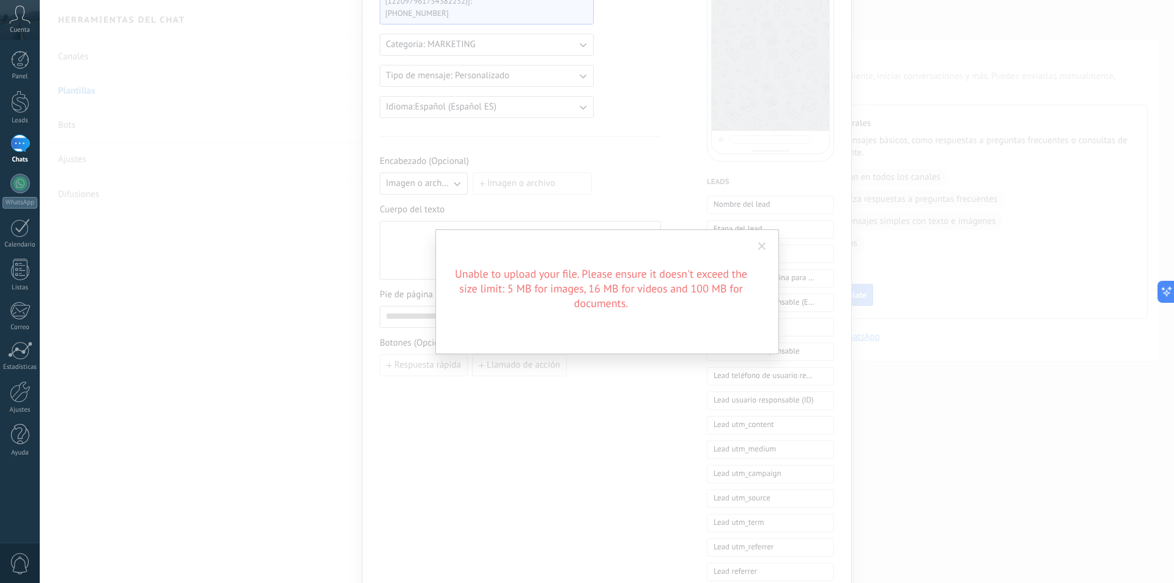
click at [759, 248] on span at bounding box center [762, 246] width 8 height 9
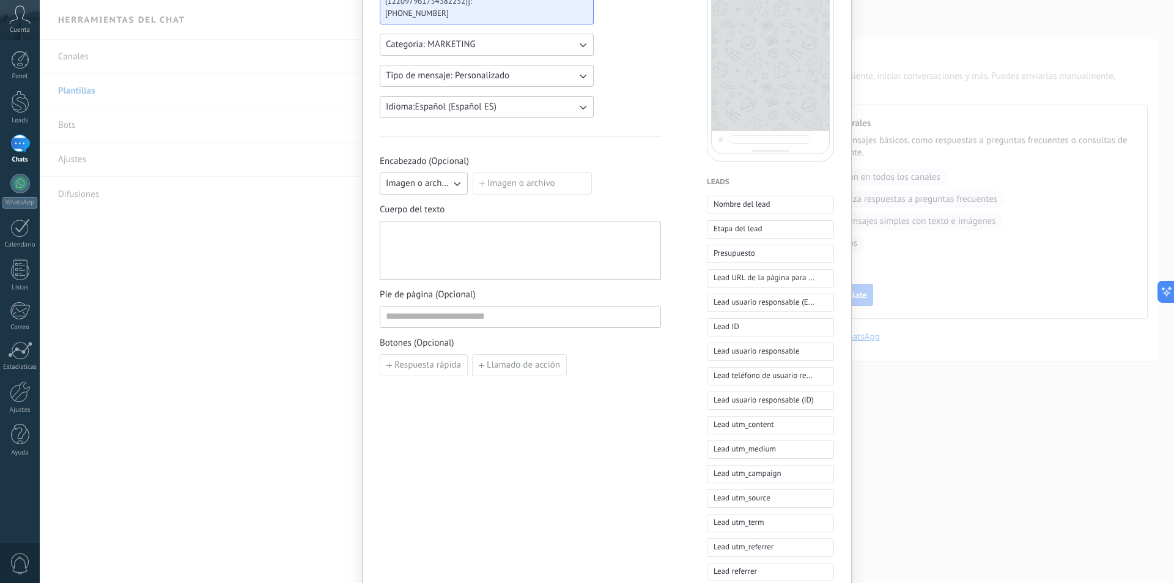
click at [516, 178] on label "Imagen o archivo" at bounding box center [532, 183] width 119 height 22
click at [473, 172] on input "Imagen o archivo" at bounding box center [473, 172] width 0 height 0
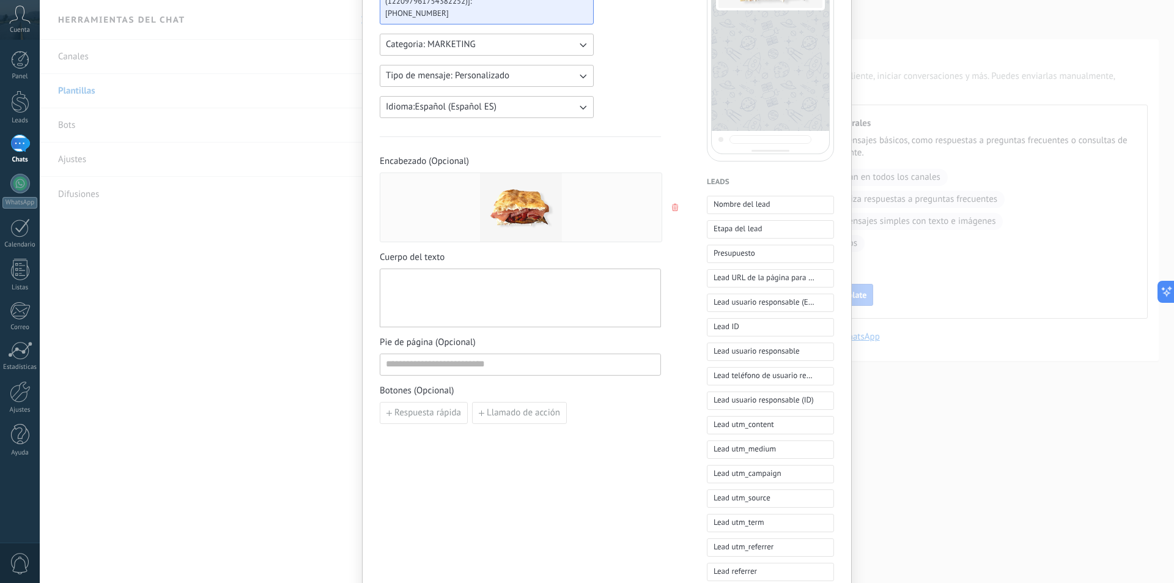
click at [511, 292] on div at bounding box center [520, 298] width 269 height 48
click at [501, 416] on span "Llamado de acción" at bounding box center [523, 413] width 73 height 9
click at [566, 451] on div "Añadir botón URL" at bounding box center [520, 441] width 281 height 22
drag, startPoint x: 523, startPoint y: 287, endPoint x: 0, endPoint y: 264, distance: 523.4
click at [0, 264] on body ".abccls-1,.abccls-2{fill-rule:evenodd}.abccls-2{fill:#fff} .abfcls-1{fill:none}…" at bounding box center [587, 291] width 1174 height 583
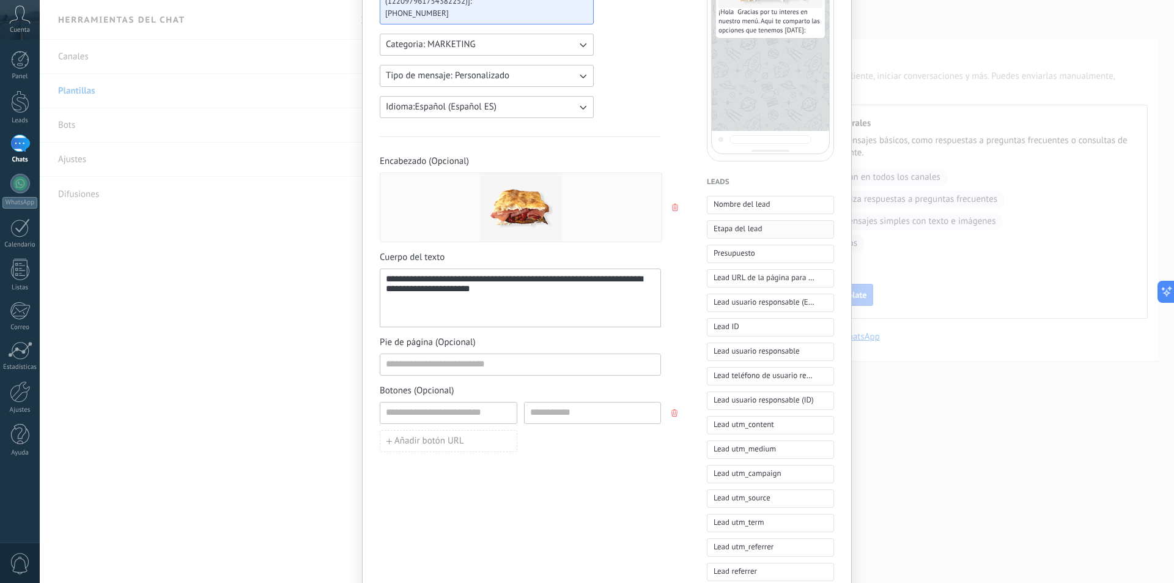
click at [735, 226] on span "Etapa del lead" at bounding box center [738, 229] width 48 height 12
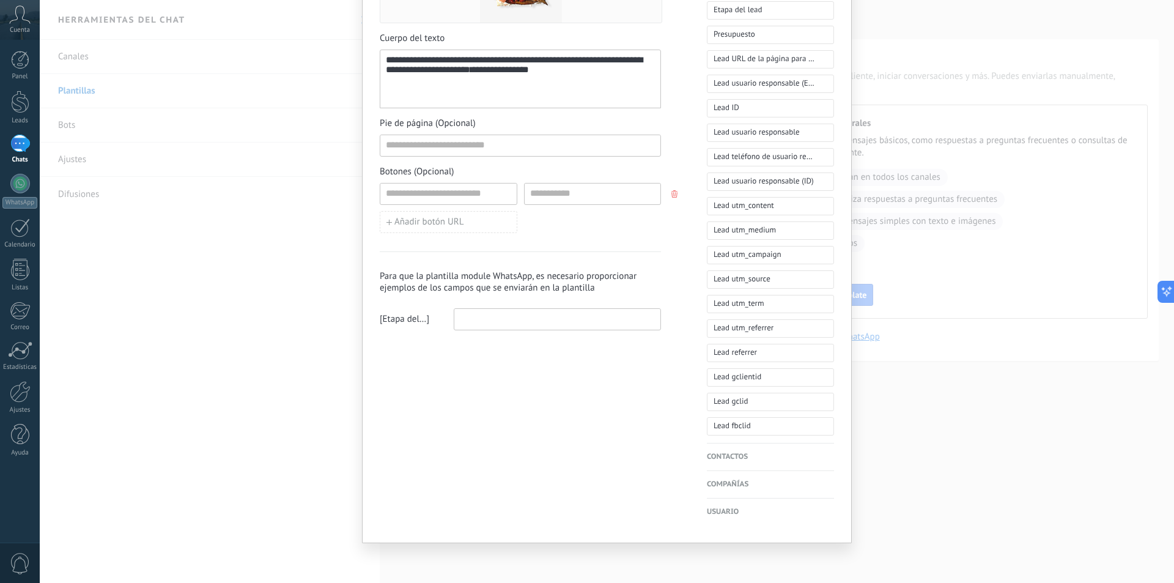
scroll to position [0, 0]
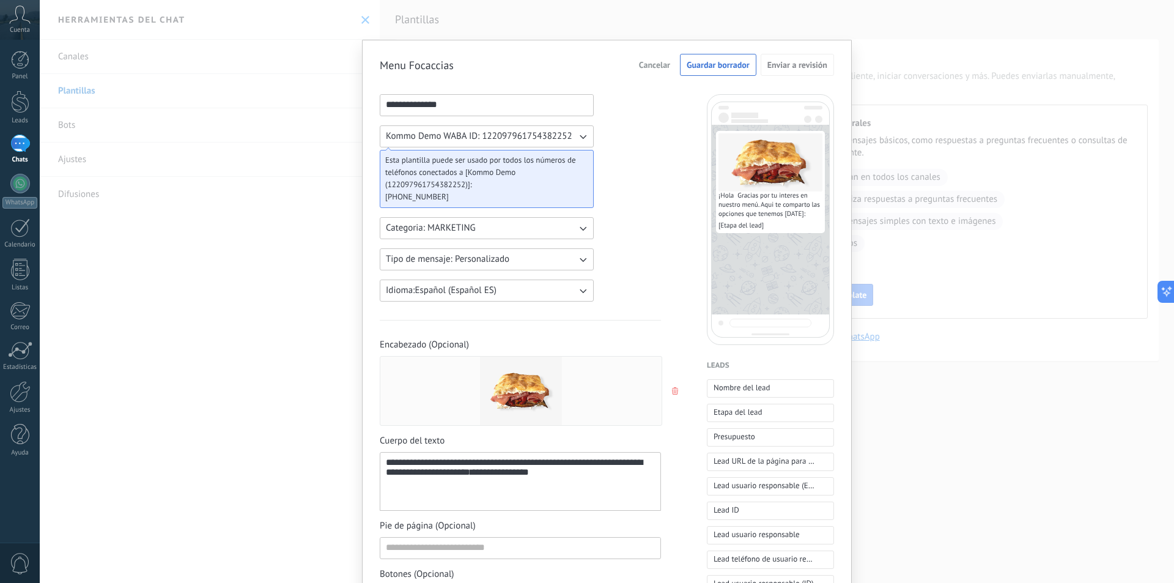
click at [516, 135] on span "Kommo Demo WABA ID: 122097961754382252" at bounding box center [479, 136] width 187 height 12
click at [734, 67] on span "Guardar borrador" at bounding box center [718, 65] width 63 height 9
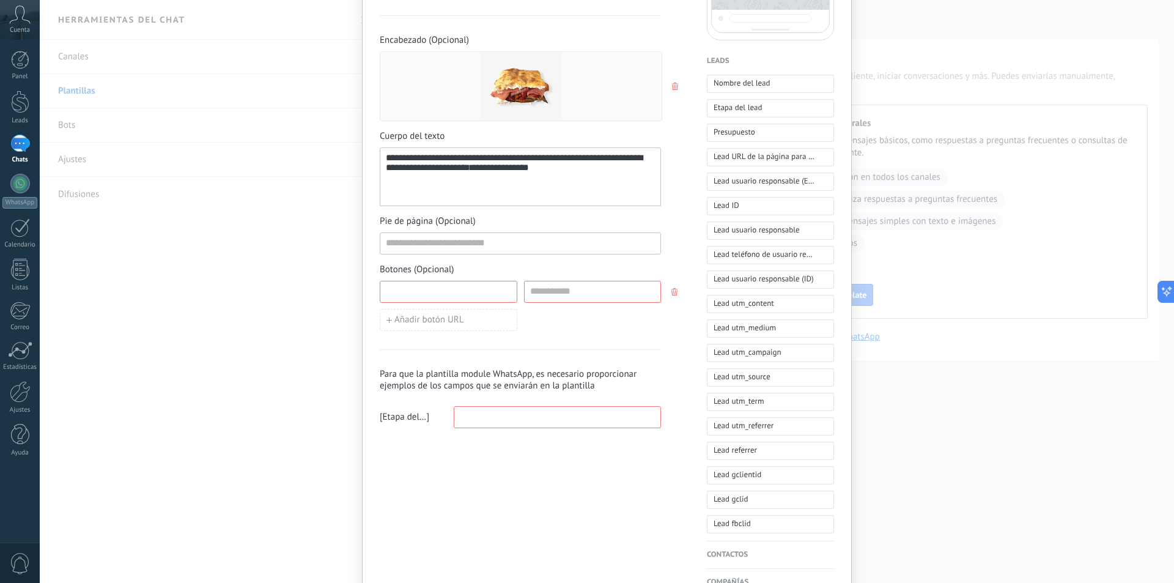
click at [472, 293] on input at bounding box center [448, 291] width 136 height 20
click at [560, 292] on input at bounding box center [593, 291] width 136 height 20
click at [464, 292] on input at bounding box center [448, 291] width 136 height 20
type input "********"
click at [638, 318] on div "Añadir botón URL" at bounding box center [520, 320] width 281 height 22
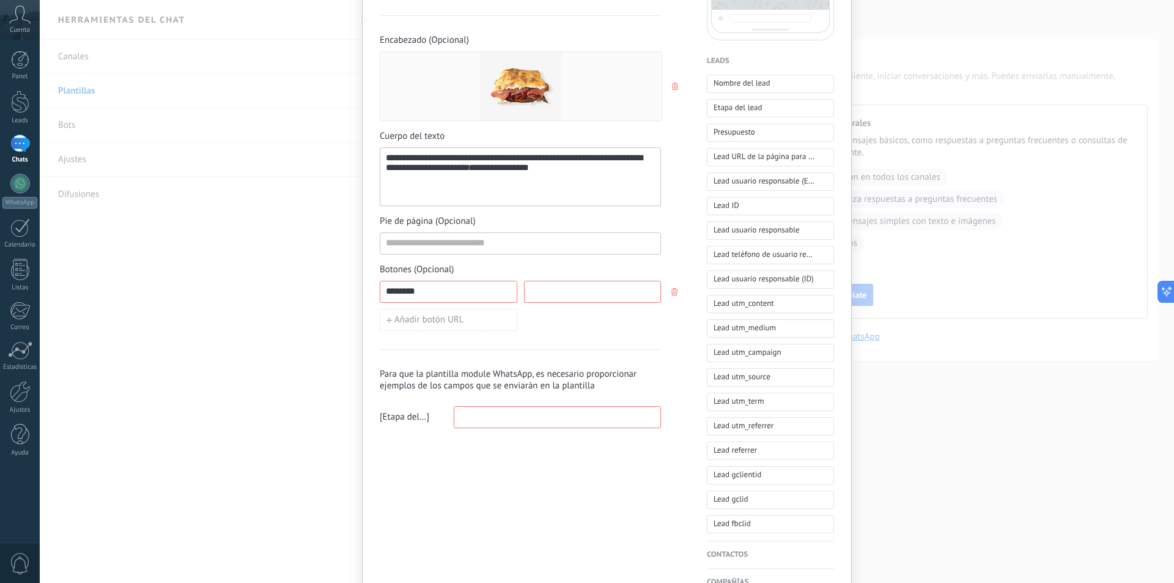
click at [580, 290] on input at bounding box center [593, 291] width 136 height 20
type input "**********"
click at [579, 333] on div "**********" at bounding box center [520, 231] width 281 height 394
click at [540, 322] on div "Añadir botón URL" at bounding box center [520, 320] width 281 height 22
click at [520, 418] on input at bounding box center [557, 417] width 206 height 20
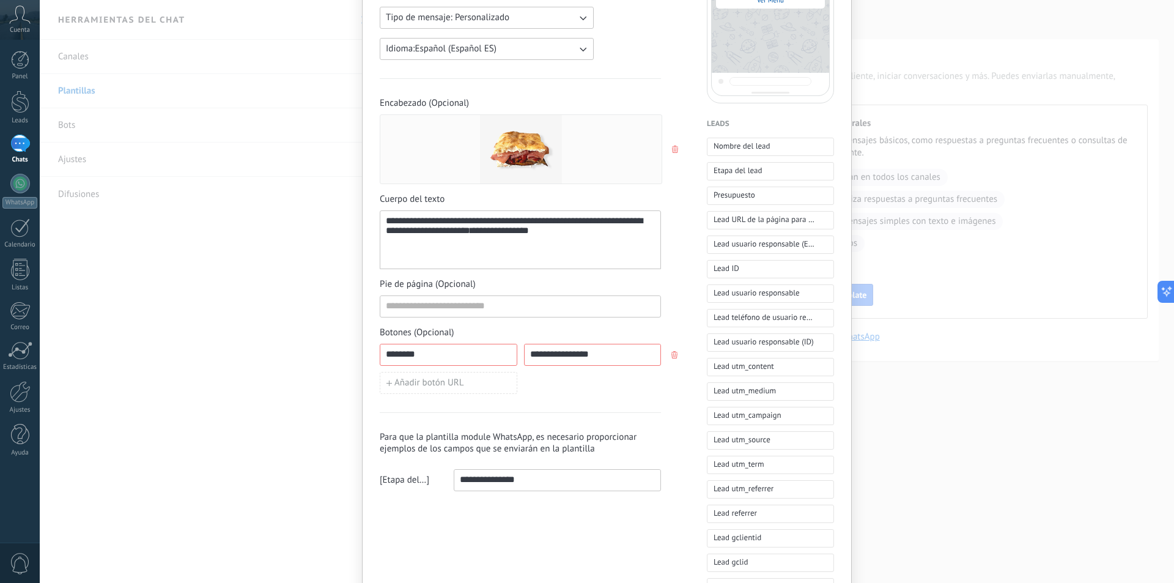
scroll to position [0, 0]
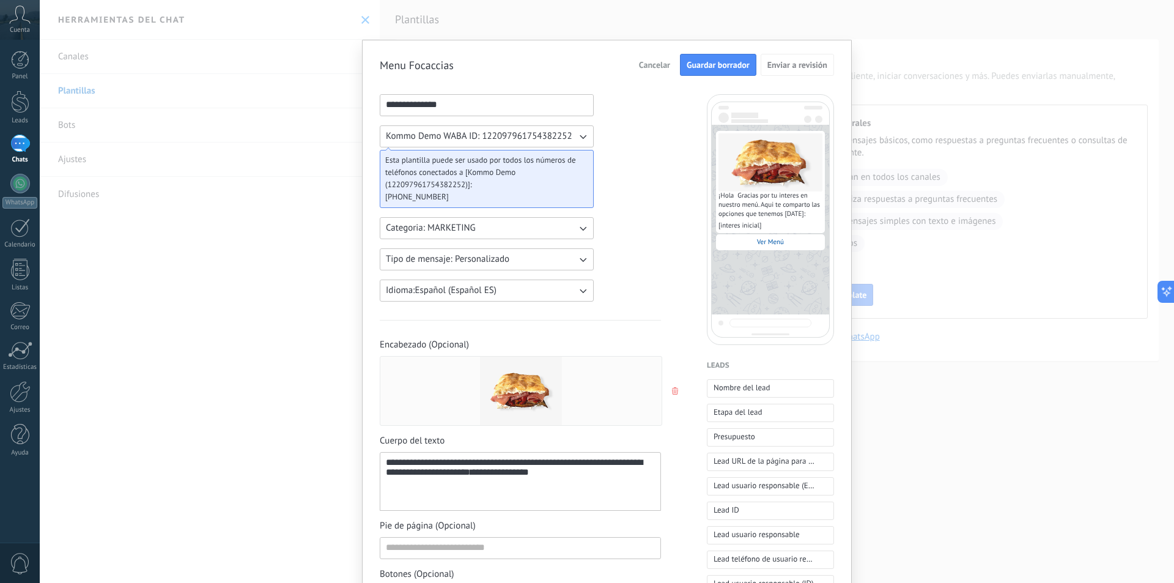
type input "**********"
click at [701, 61] on span "Guardar borrador" at bounding box center [718, 65] width 63 height 9
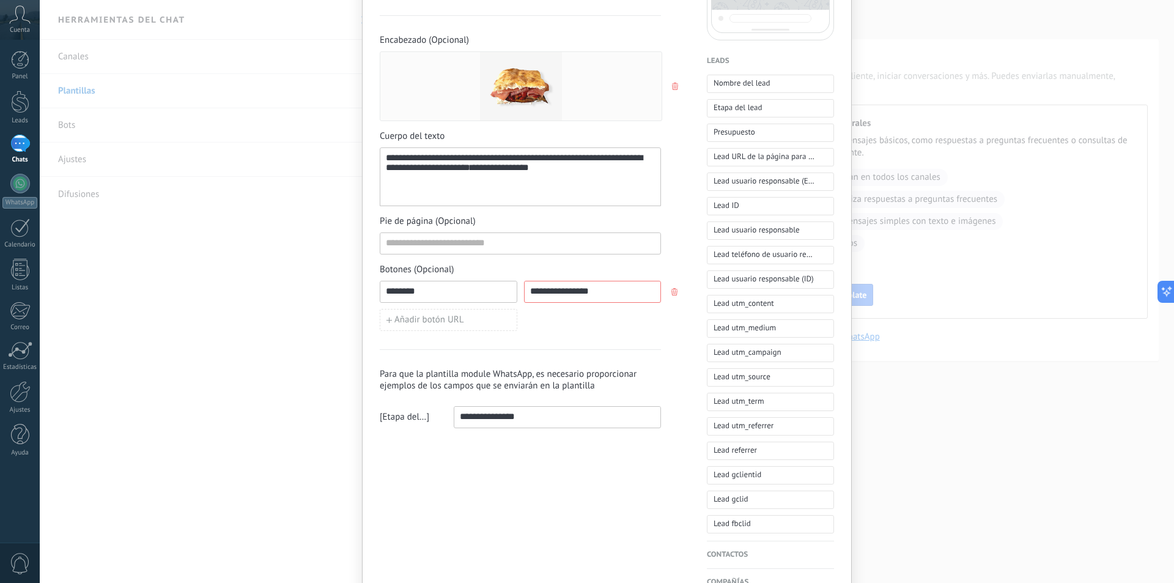
click at [647, 330] on div "Añadir botón URL" at bounding box center [520, 320] width 281 height 22
click at [673, 292] on use "button" at bounding box center [675, 291] width 6 height 7
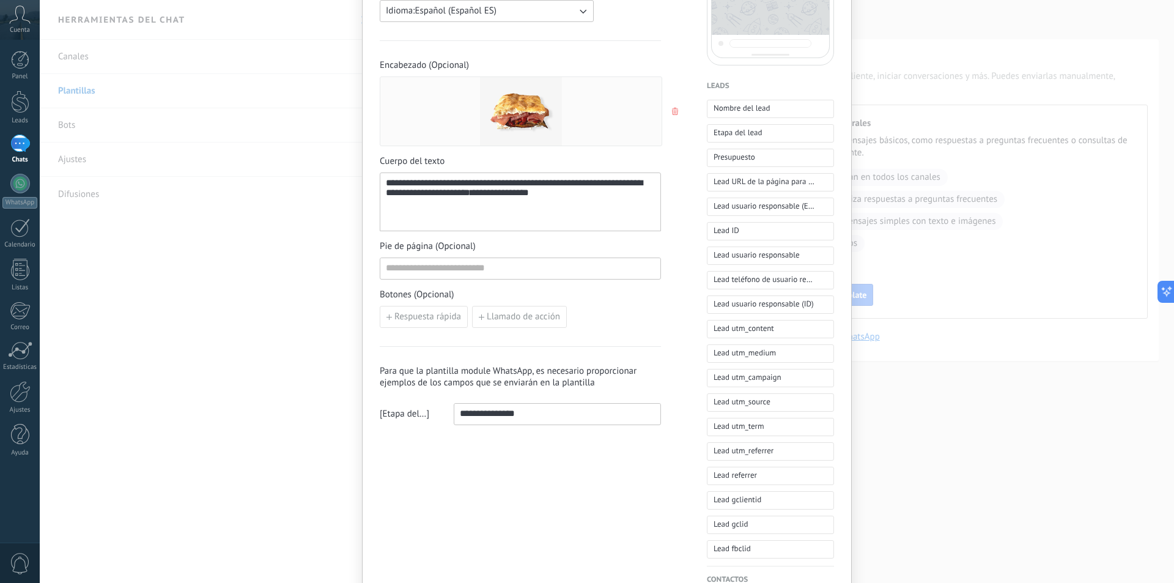
scroll to position [35, 0]
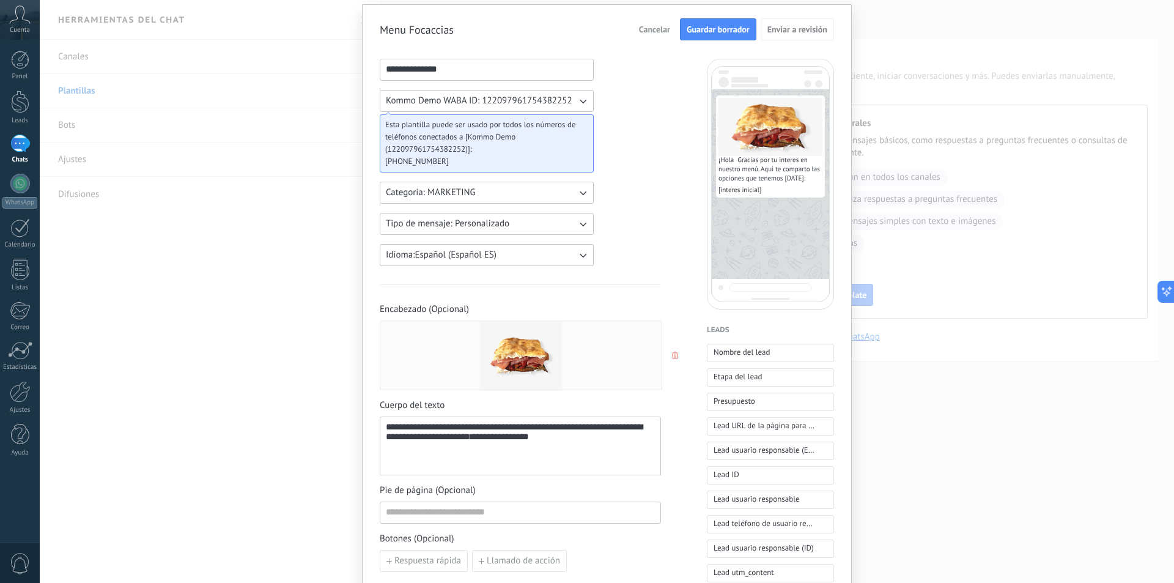
click at [705, 38] on button "Guardar borrador" at bounding box center [718, 29] width 76 height 22
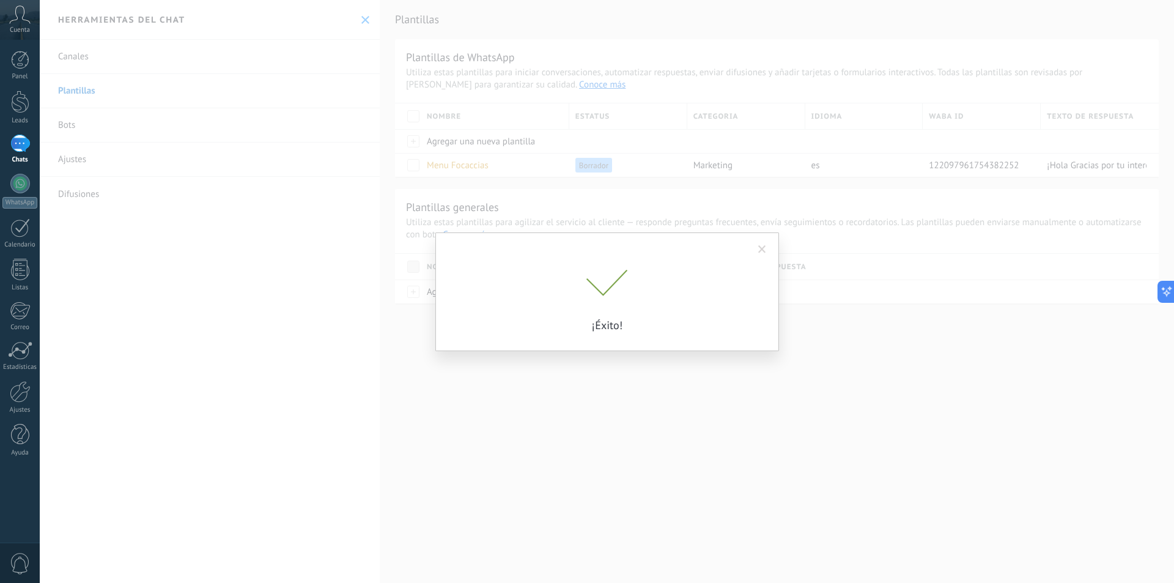
scroll to position [0, 0]
